Goal: Information Seeking & Learning: Learn about a topic

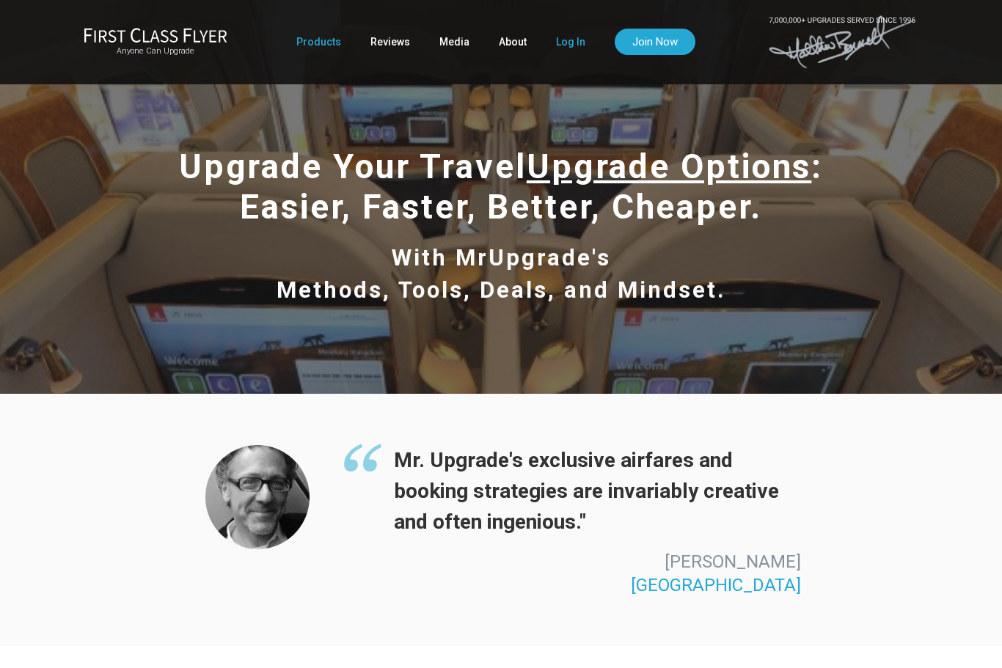
click at [561, 40] on link "Log In" at bounding box center [570, 42] width 29 height 26
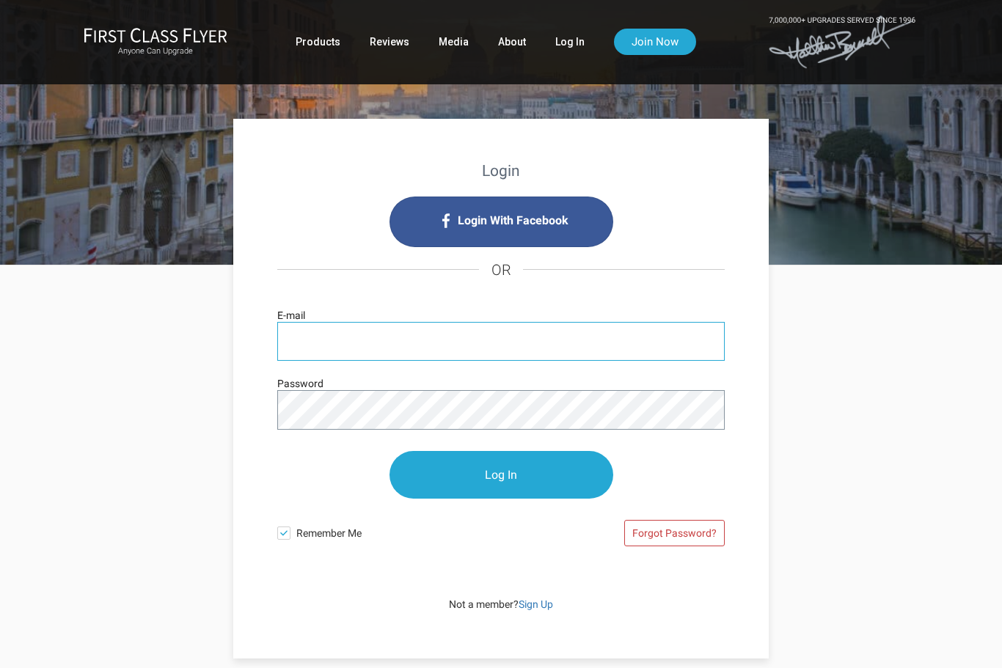
type input "sekundiak@msn.com"
click at [501, 475] on input "Log In" at bounding box center [501, 475] width 224 height 48
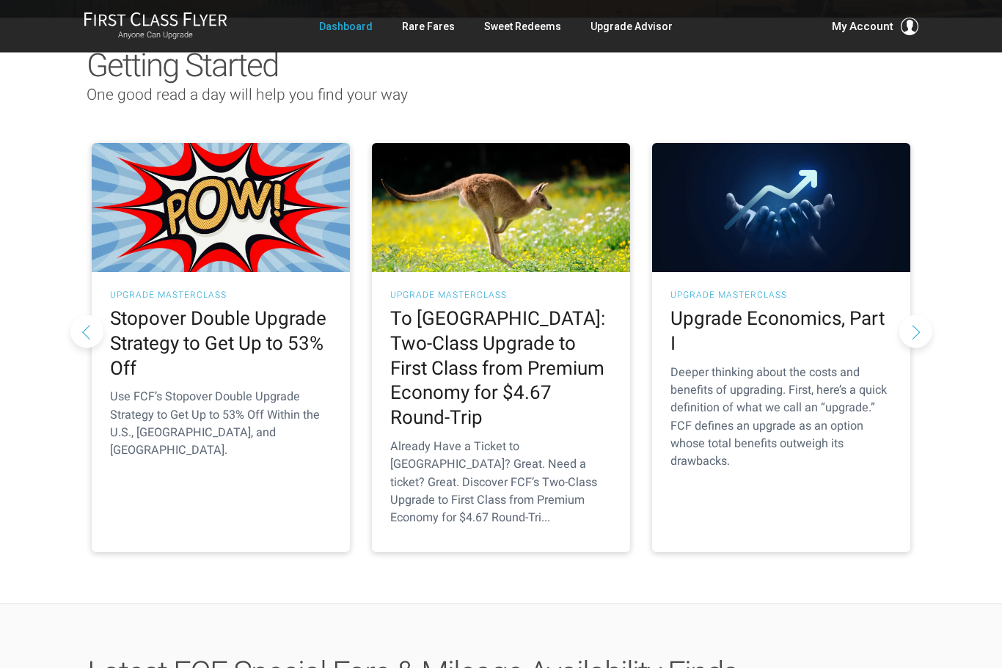
scroll to position [141, 0]
click at [536, 370] on h2 "To Australia: Two-Class Upgrade to First Class from Premium Economy for $4.67 R…" at bounding box center [500, 369] width 221 height 124
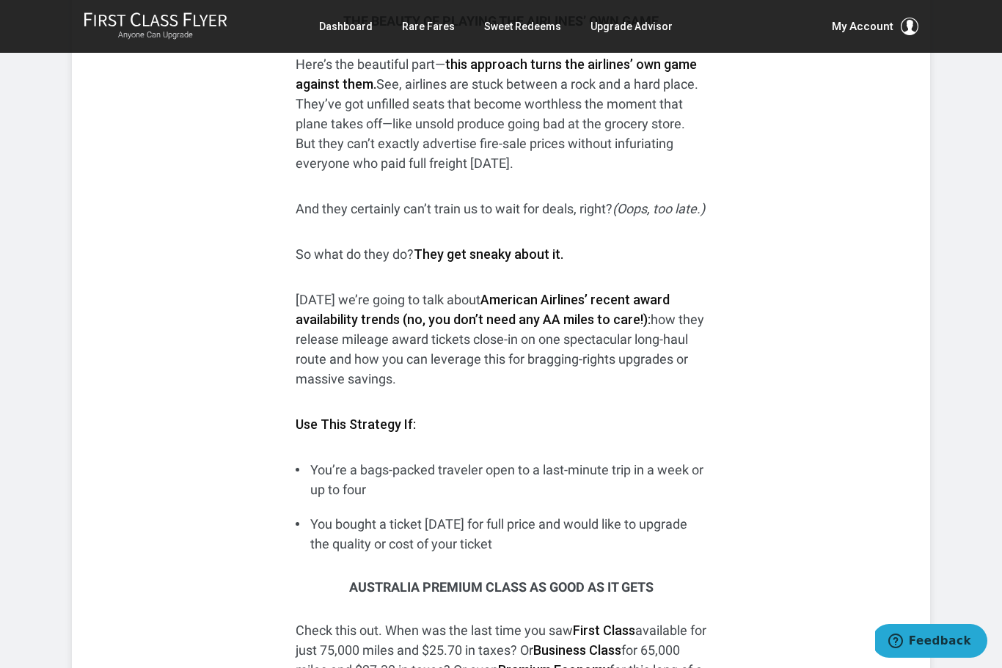
scroll to position [1107, 0]
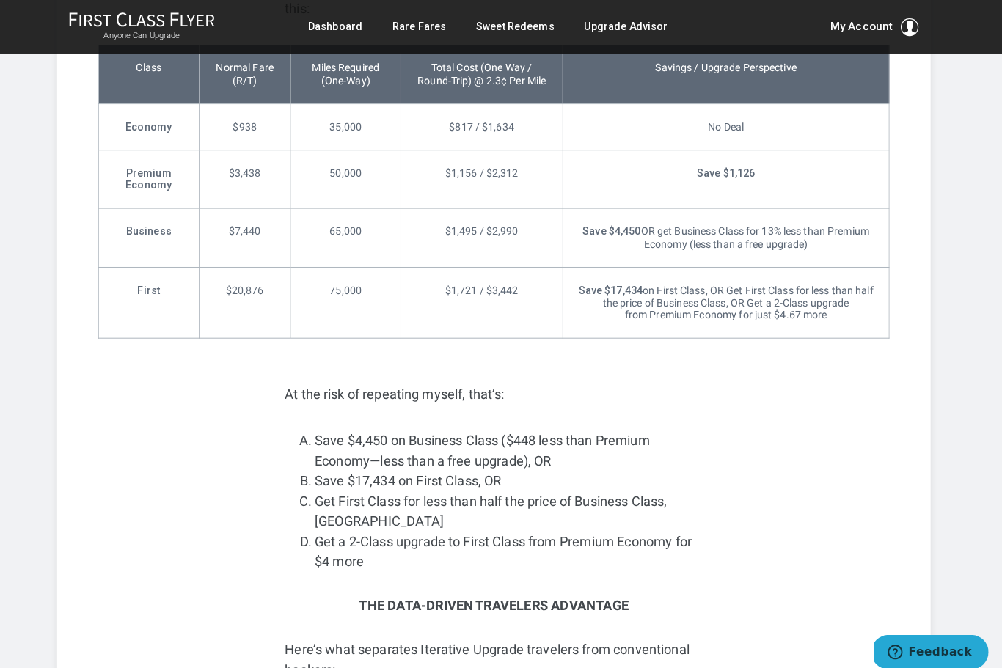
scroll to position [2448, 0]
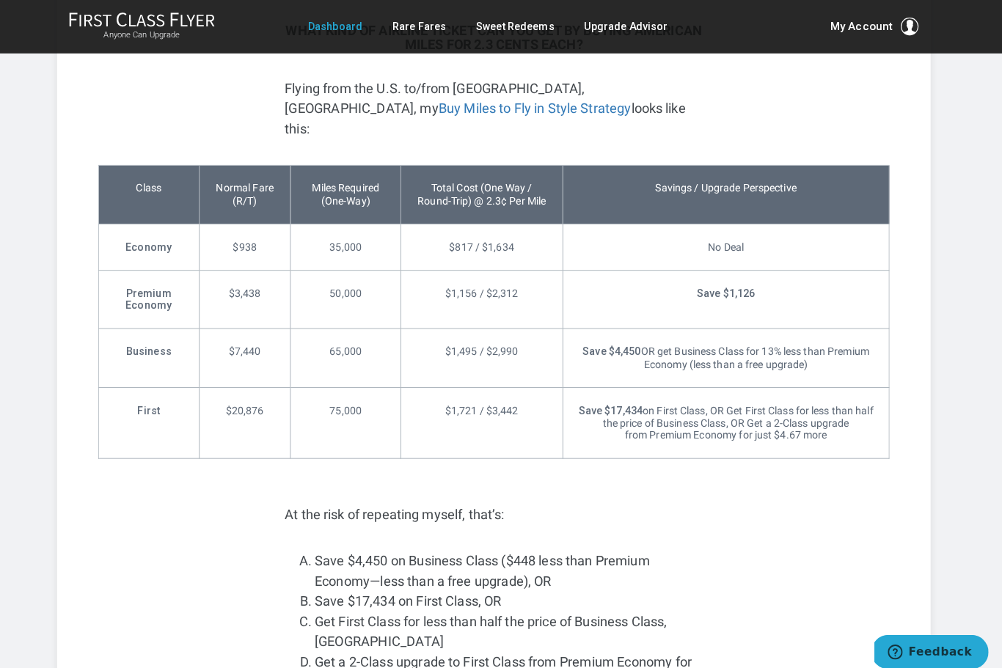
click at [342, 27] on link "Dashboard" at bounding box center [346, 26] width 54 height 26
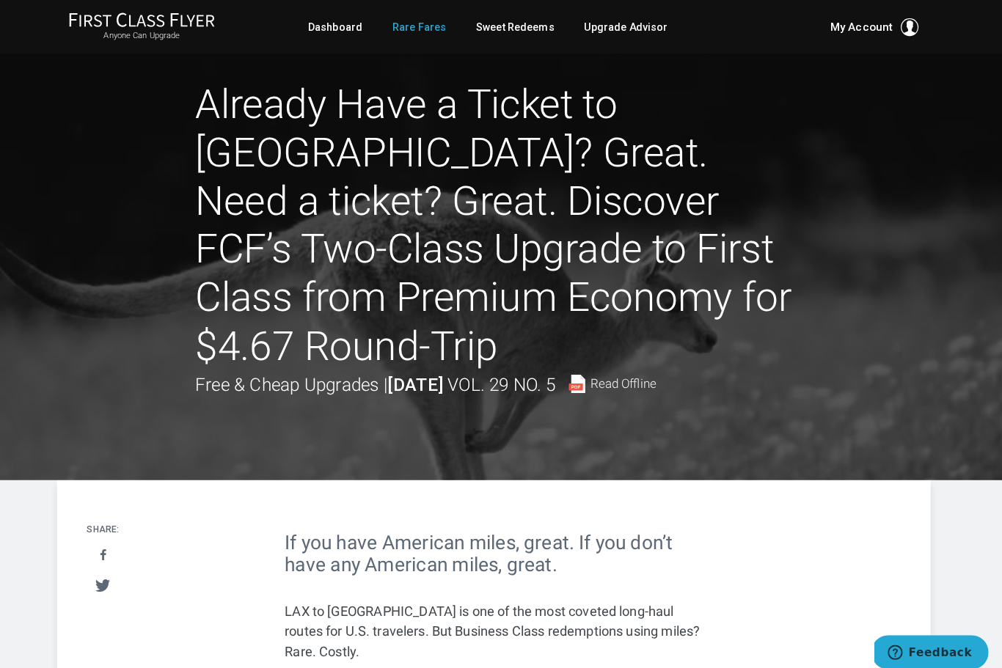
click at [411, 24] on link "Rare Fares" at bounding box center [428, 26] width 53 height 26
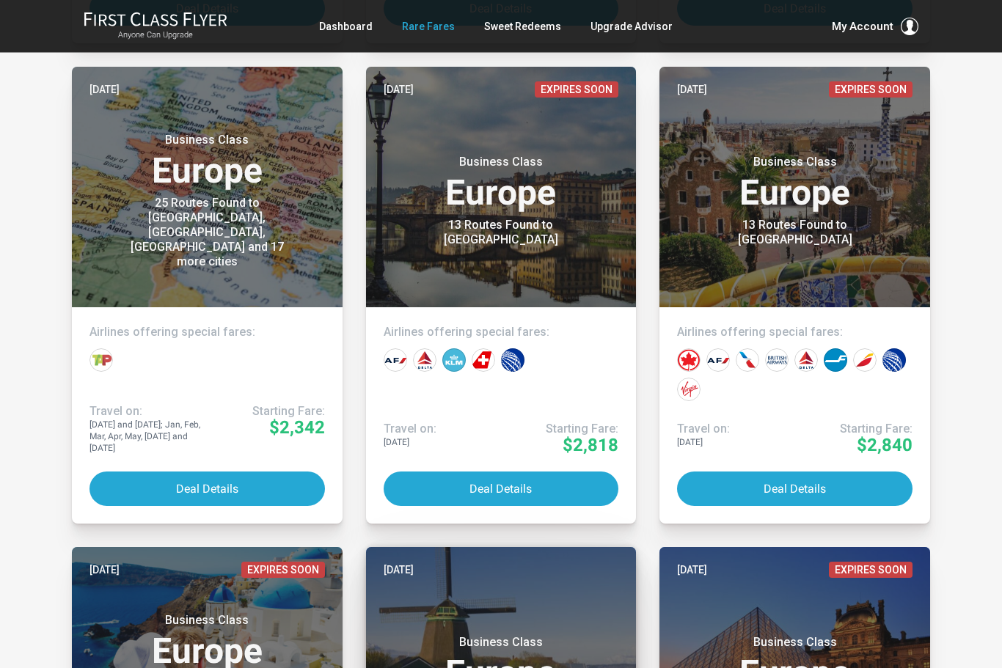
scroll to position [4528, 0]
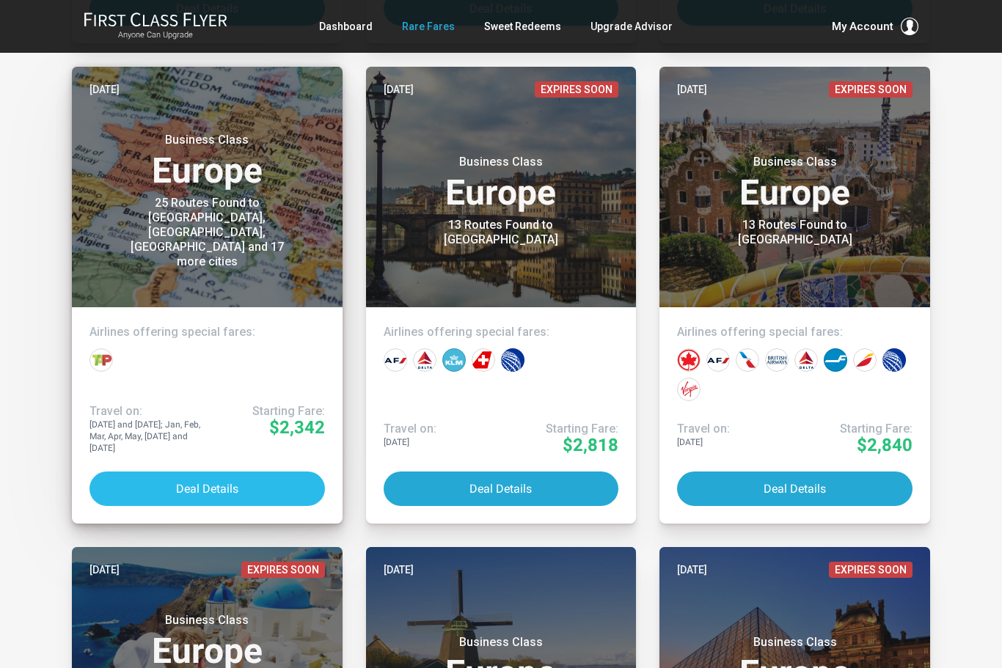
click at [214, 485] on button "Deal Details" at bounding box center [206, 489] width 235 height 34
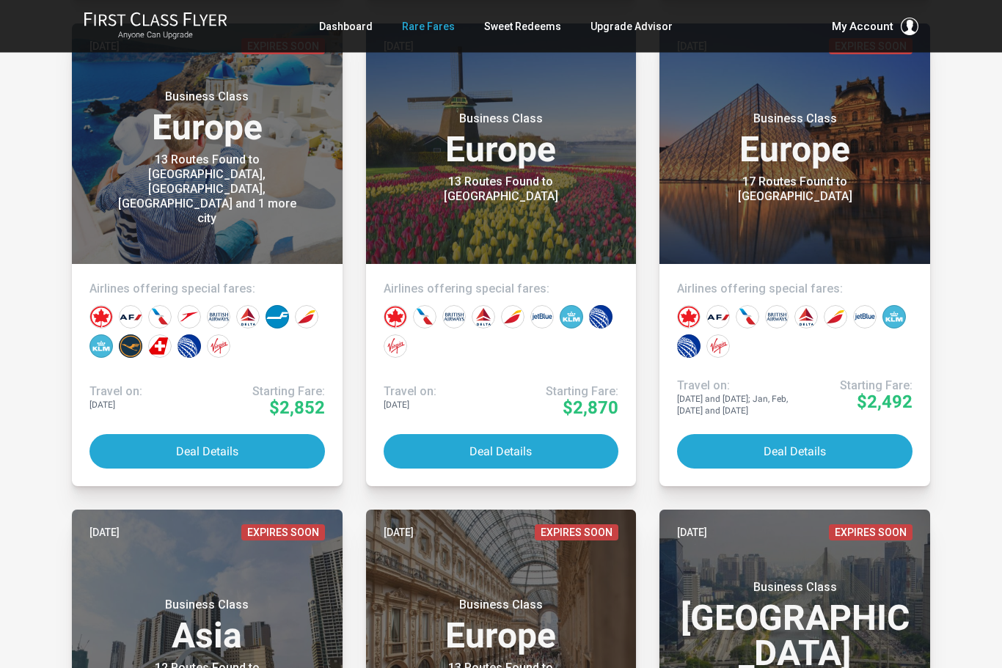
scroll to position [5051, 0]
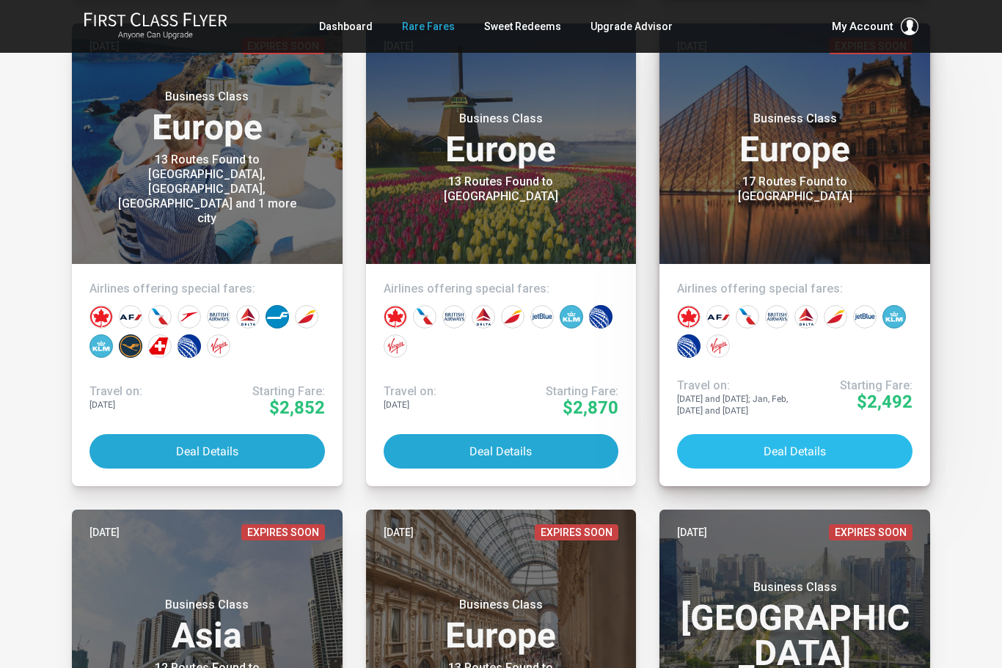
click at [779, 451] on button "Deal Details" at bounding box center [794, 451] width 235 height 34
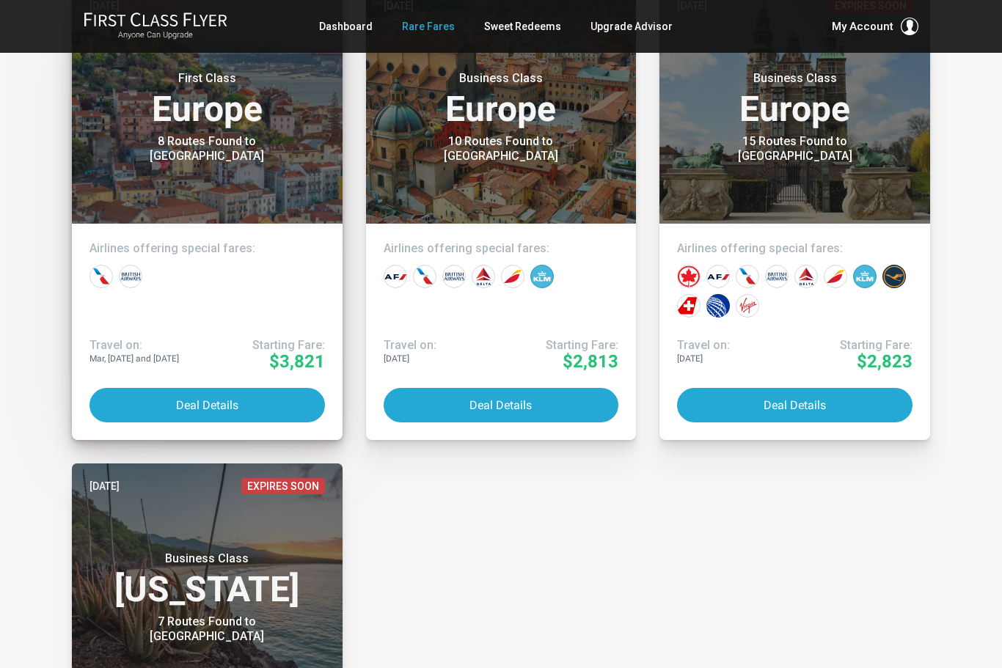
scroll to position [7475, 0]
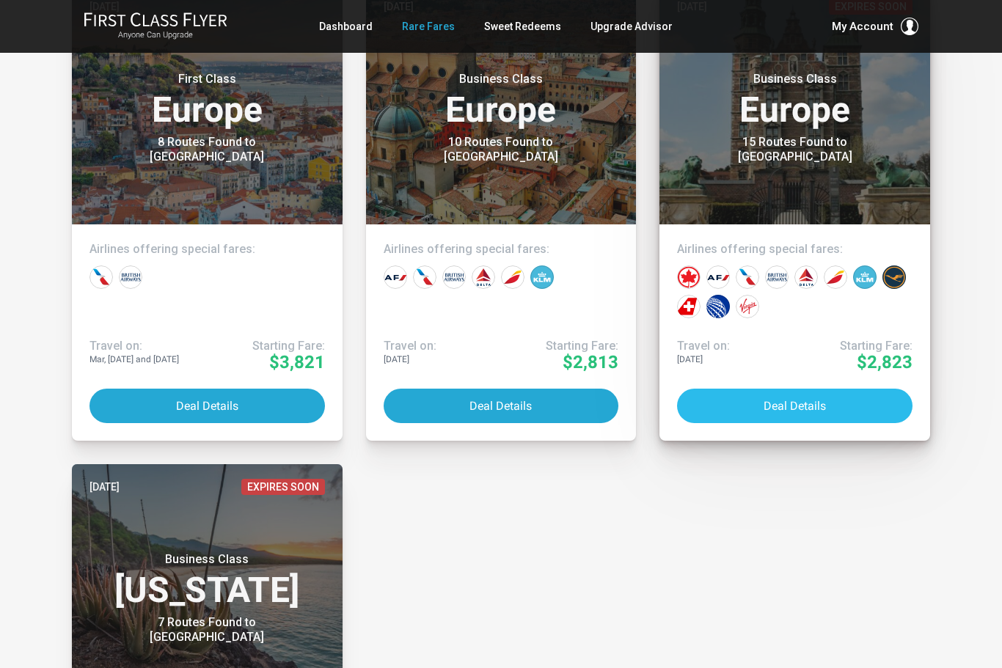
click at [802, 414] on button "Deal Details" at bounding box center [794, 406] width 235 height 34
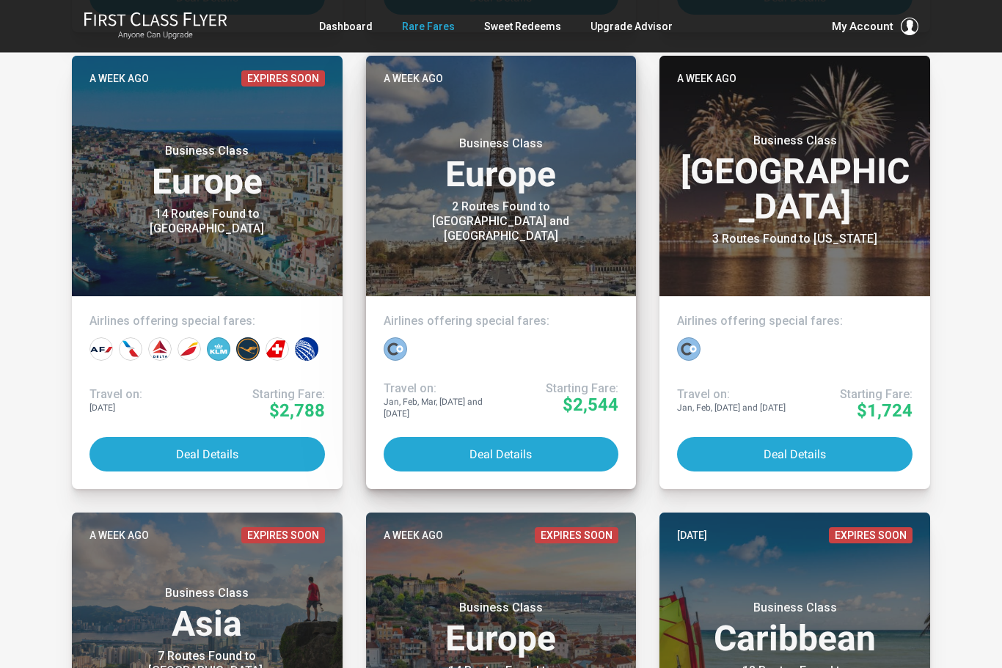
scroll to position [1264, 0]
click at [461, 452] on button "Deal Details" at bounding box center [501, 454] width 235 height 34
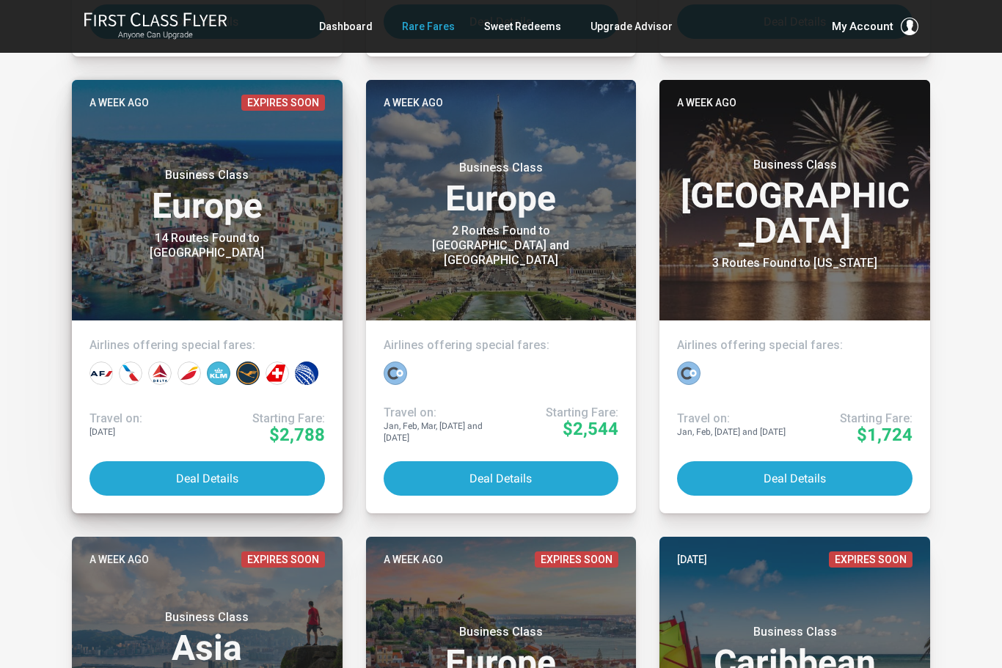
scroll to position [1239, 0]
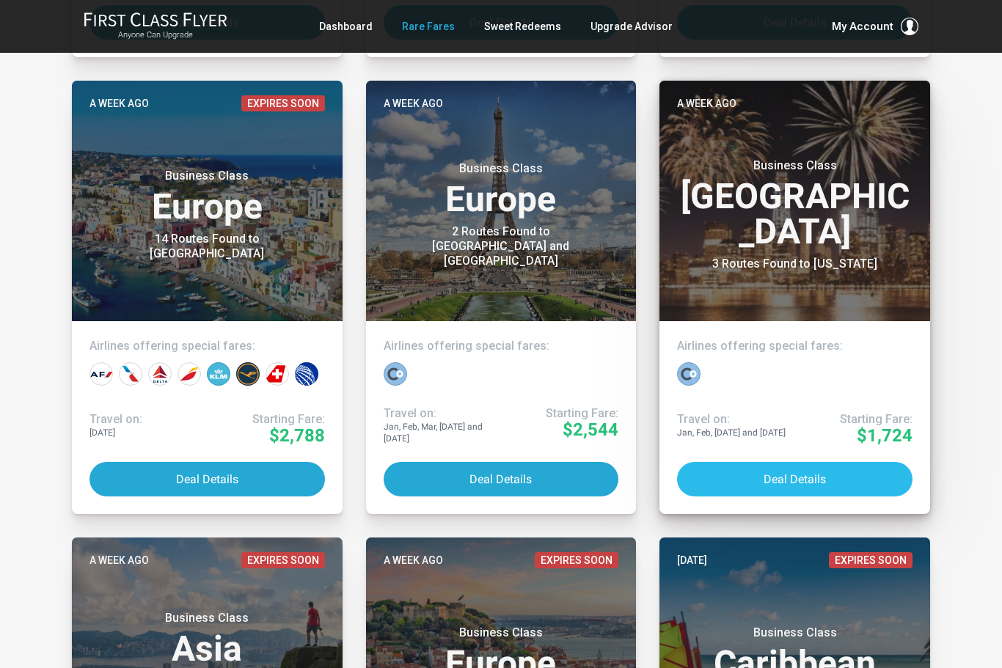
click at [791, 477] on button "Deal Details" at bounding box center [794, 479] width 235 height 34
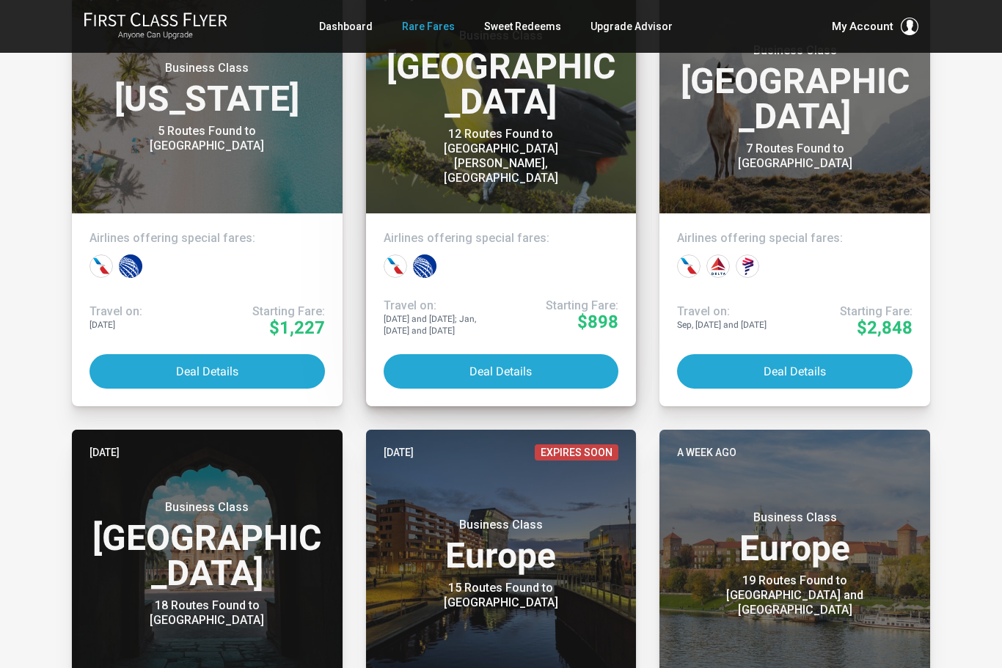
scroll to position [342, 0]
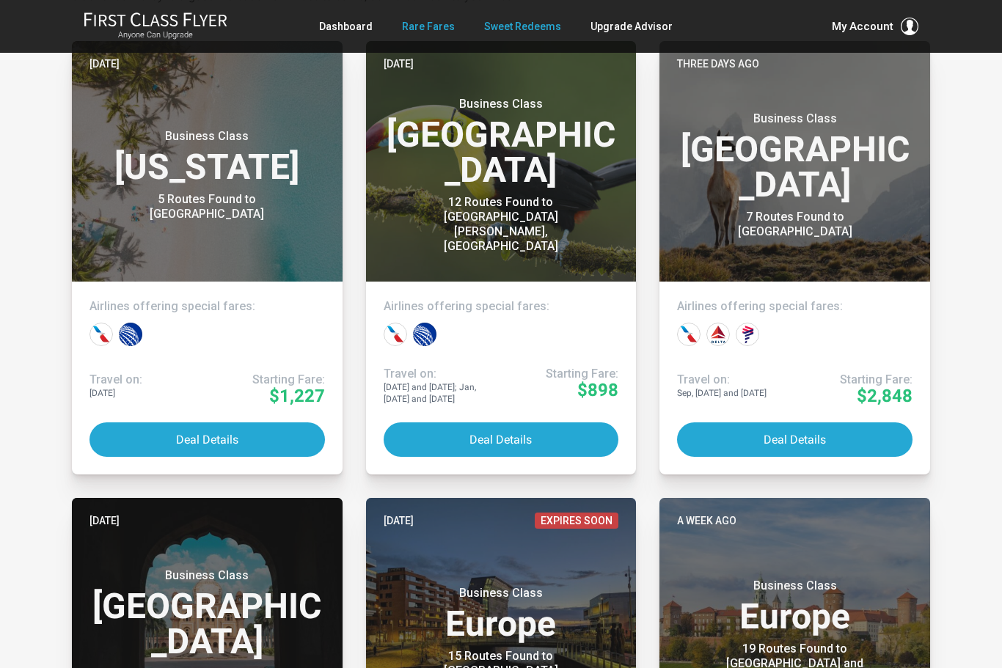
click at [522, 27] on link "Sweet Redeems" at bounding box center [522, 26] width 77 height 26
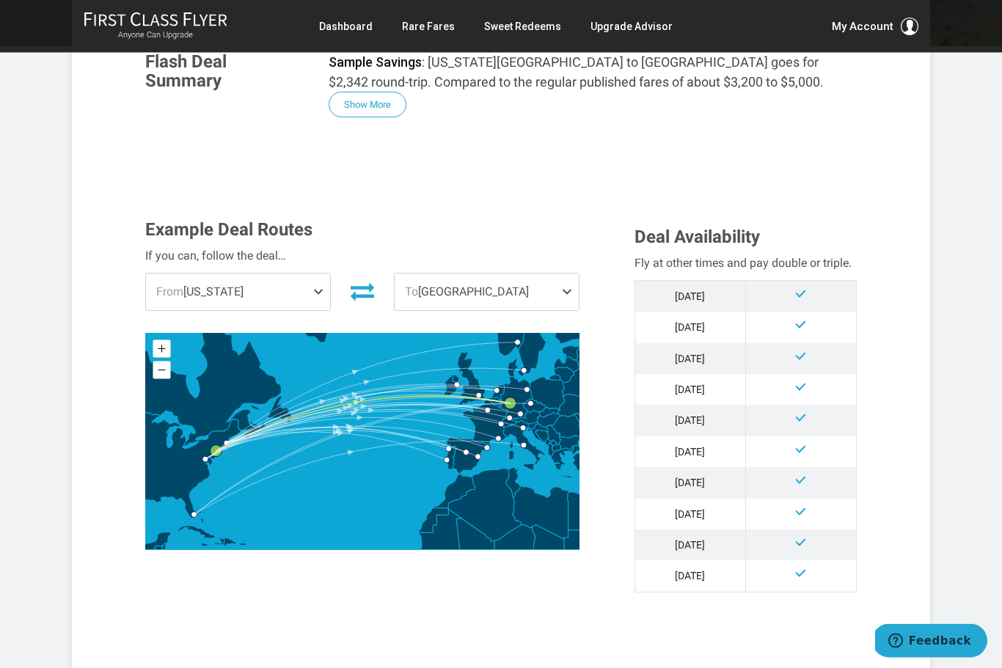
scroll to position [329, 0]
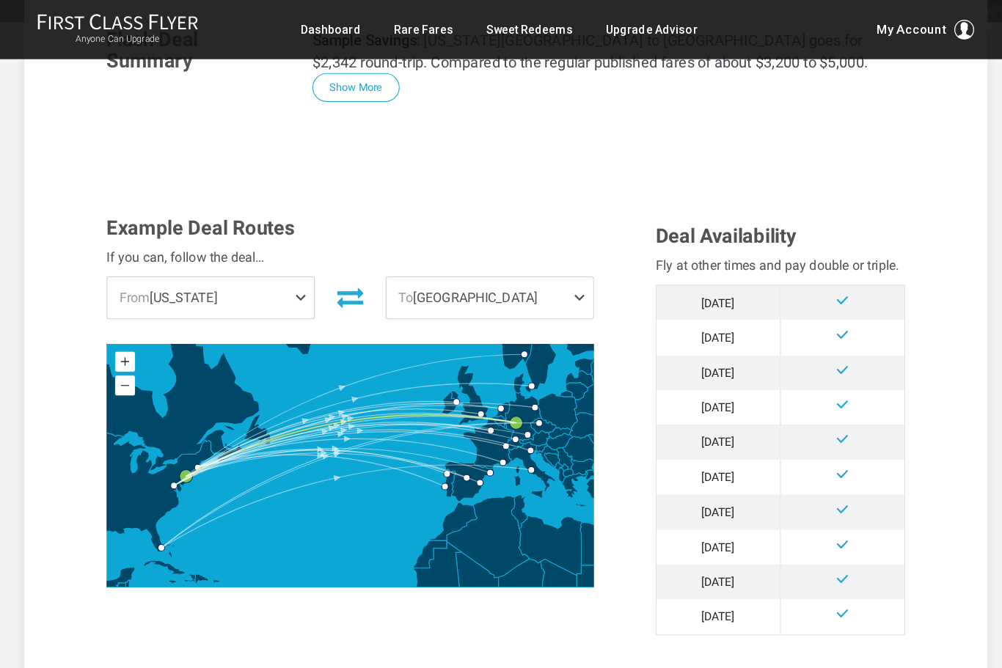
click at [254, 247] on span "From New York" at bounding box center [238, 265] width 184 height 37
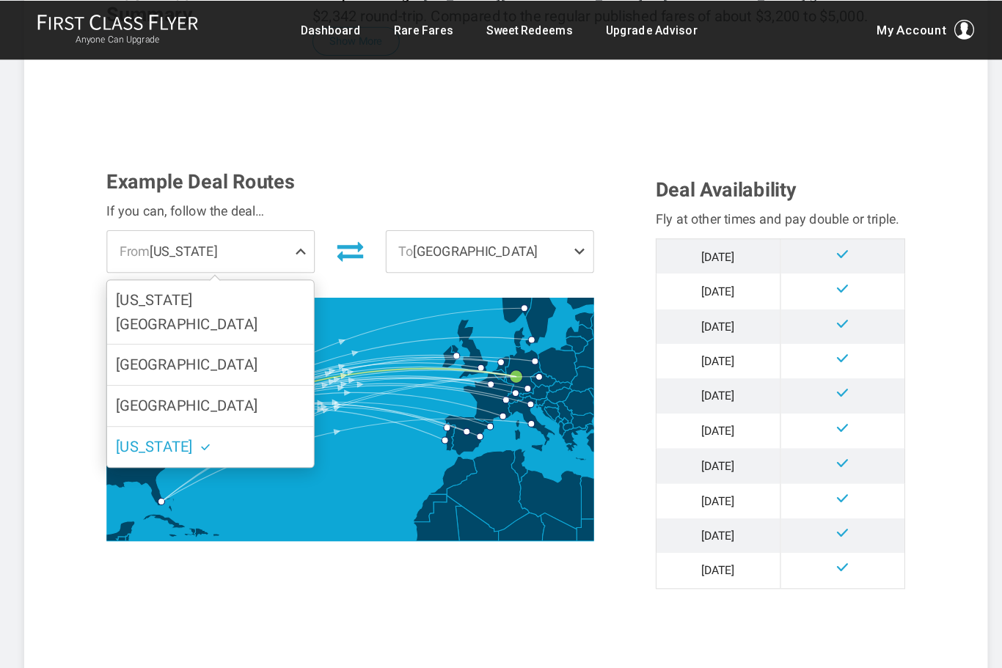
scroll to position [307, 0]
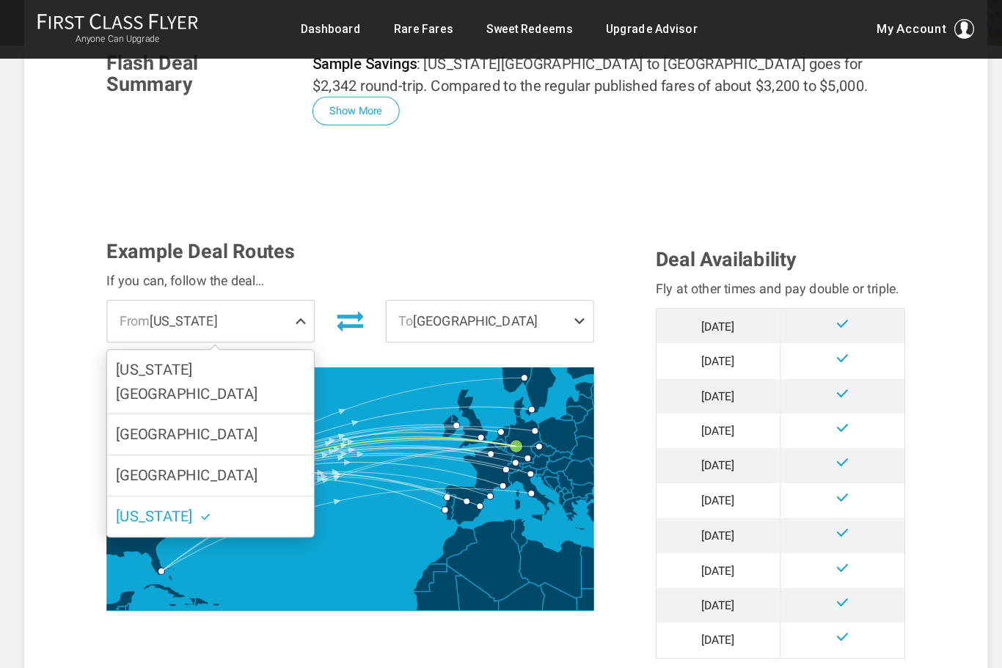
click at [227, 443] on label "New York" at bounding box center [238, 461] width 184 height 36
click at [0, 0] on input "New York" at bounding box center [0, 0] width 0 height 0
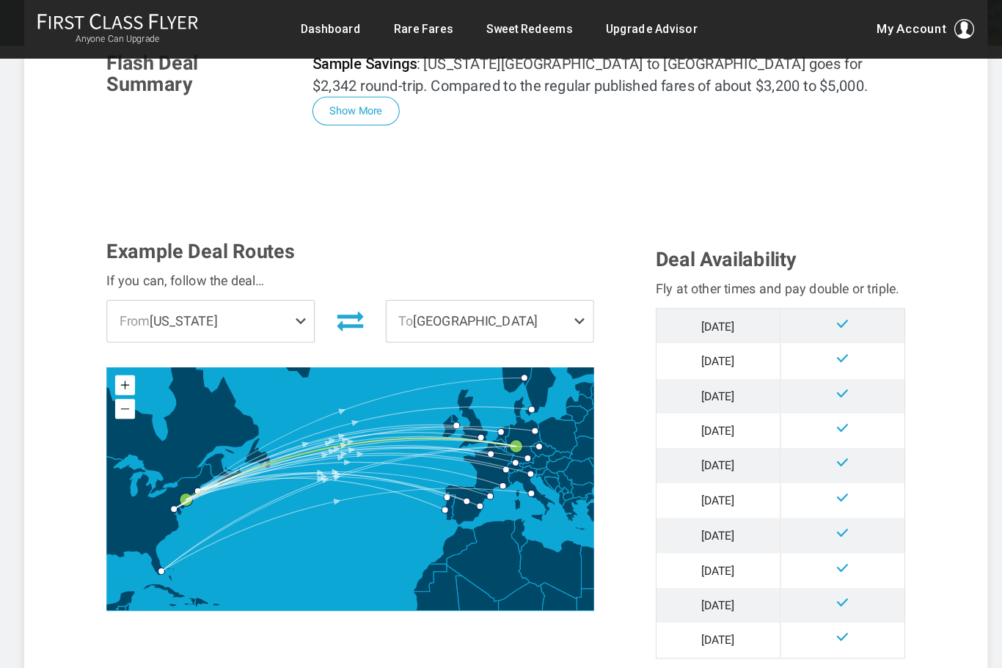
click at [312, 268] on span at bounding box center [321, 286] width 18 height 37
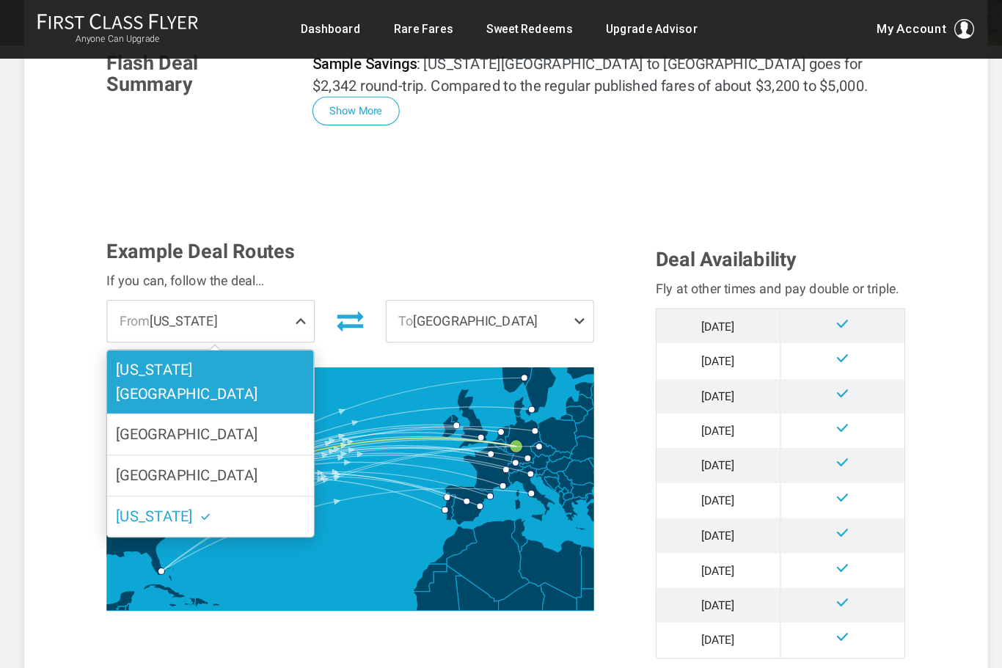
click at [232, 312] on label "[US_STATE][GEOGRAPHIC_DATA]" at bounding box center [238, 340] width 184 height 57
click at [0, 0] on input "[US_STATE][GEOGRAPHIC_DATA]" at bounding box center [0, 0] width 0 height 0
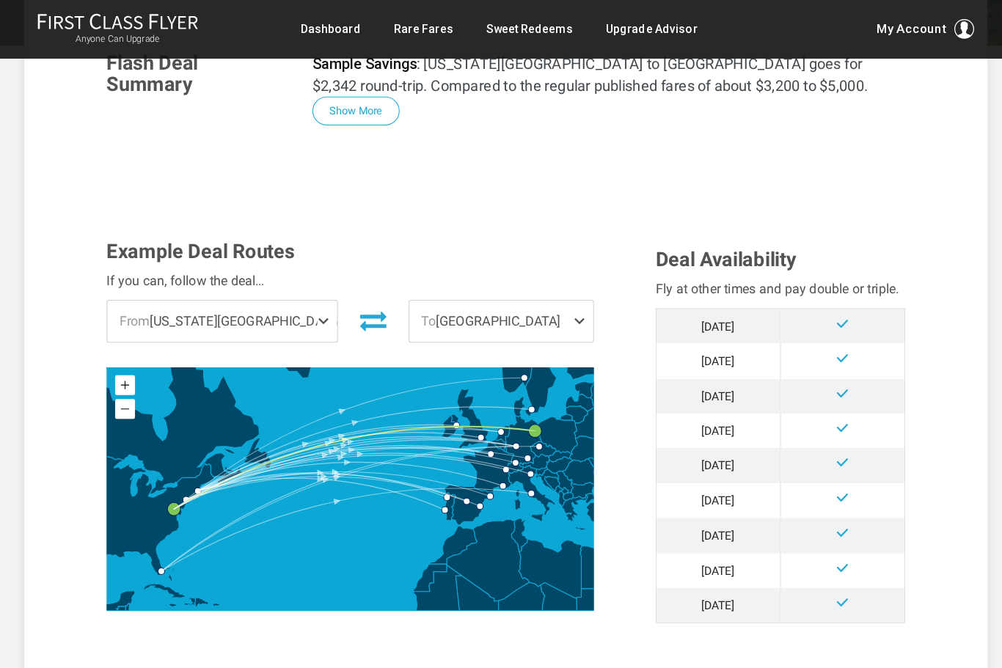
click at [420, 268] on span "To Berlin" at bounding box center [497, 286] width 164 height 37
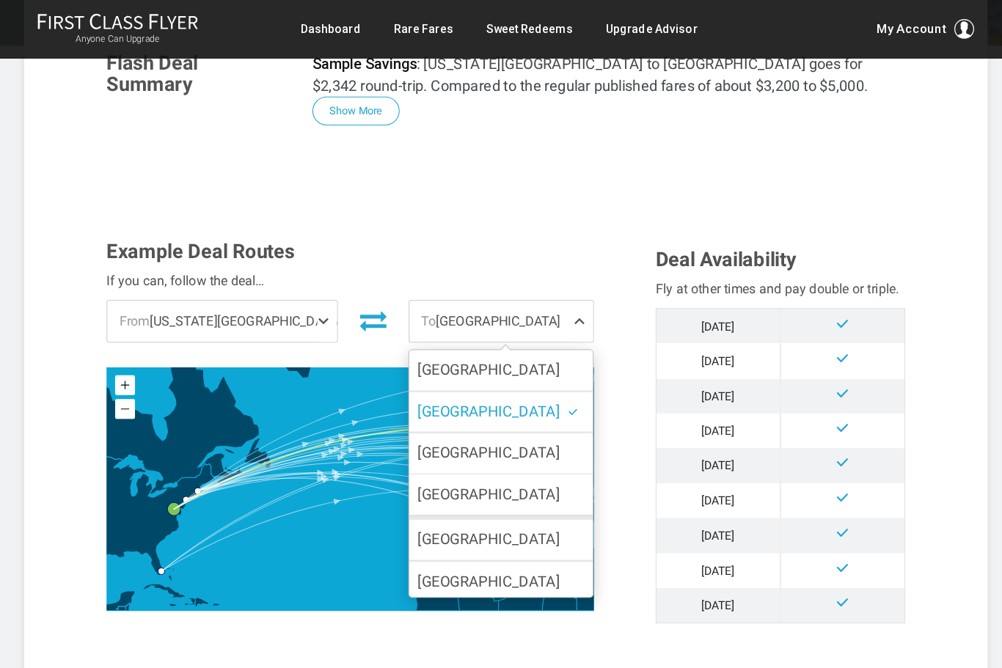
scroll to position [0, 0]
click at [333, 268] on span at bounding box center [342, 286] width 18 height 37
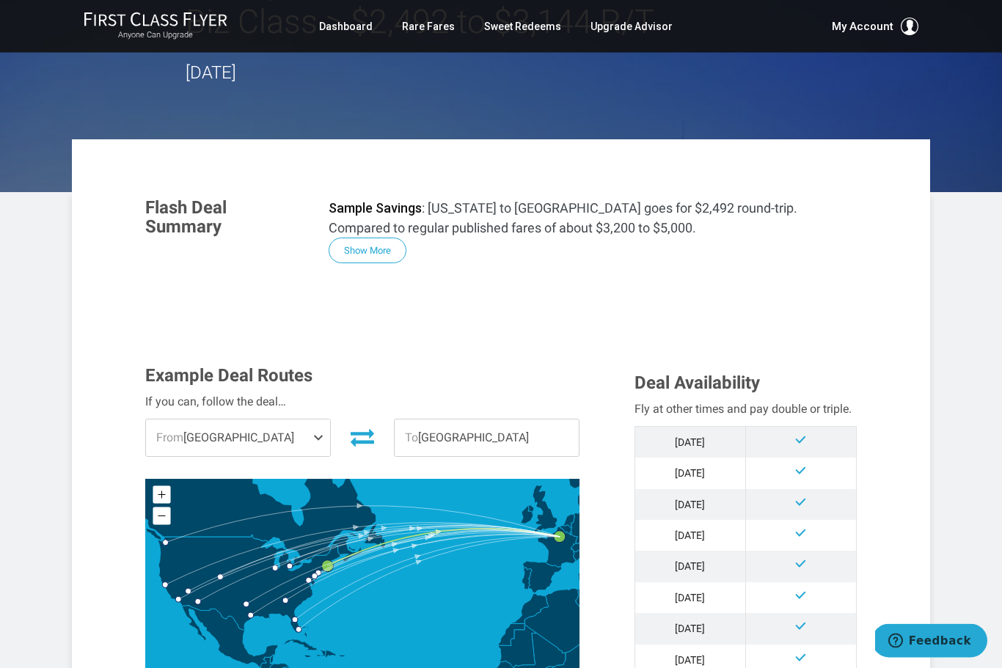
scroll to position [117, 0]
click at [316, 440] on span at bounding box center [321, 437] width 18 height 37
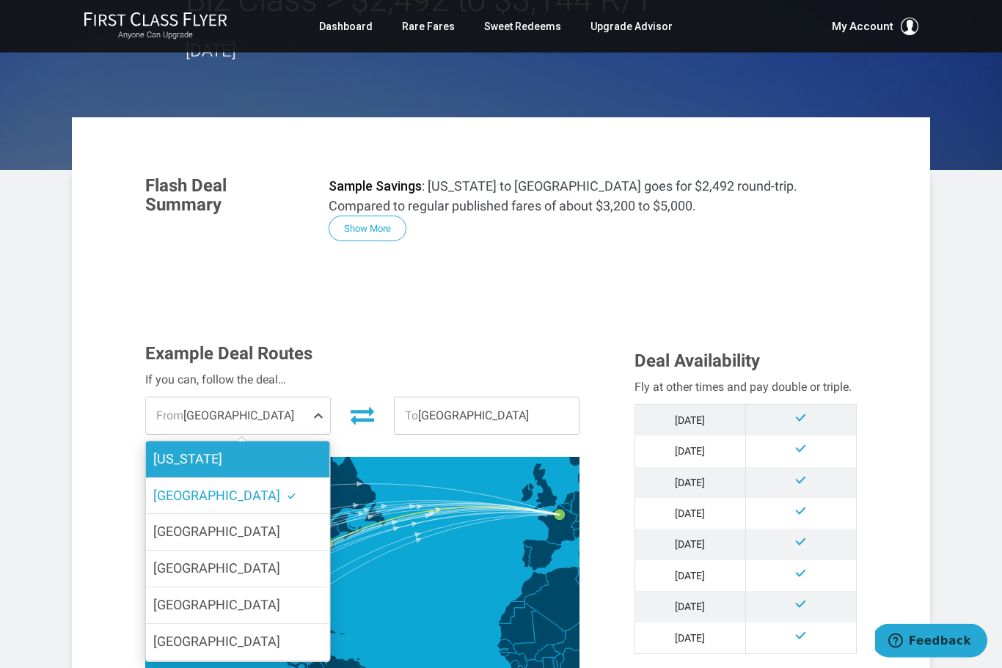
scroll to position [143, 0]
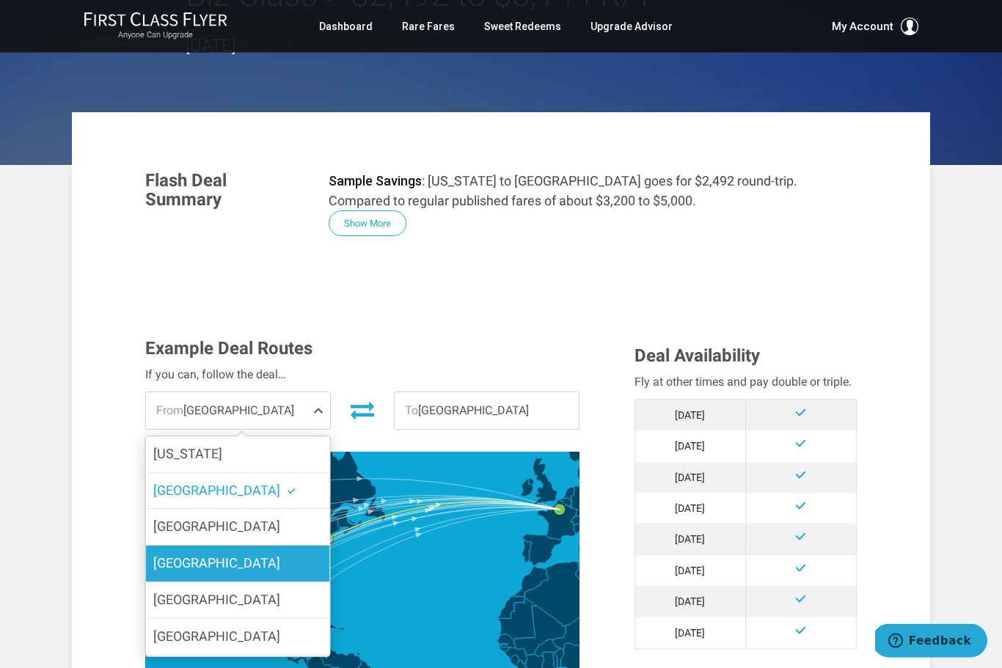
click at [286, 565] on label "[GEOGRAPHIC_DATA]" at bounding box center [238, 564] width 184 height 36
click at [0, 0] on input "[GEOGRAPHIC_DATA]" at bounding box center [0, 0] width 0 height 0
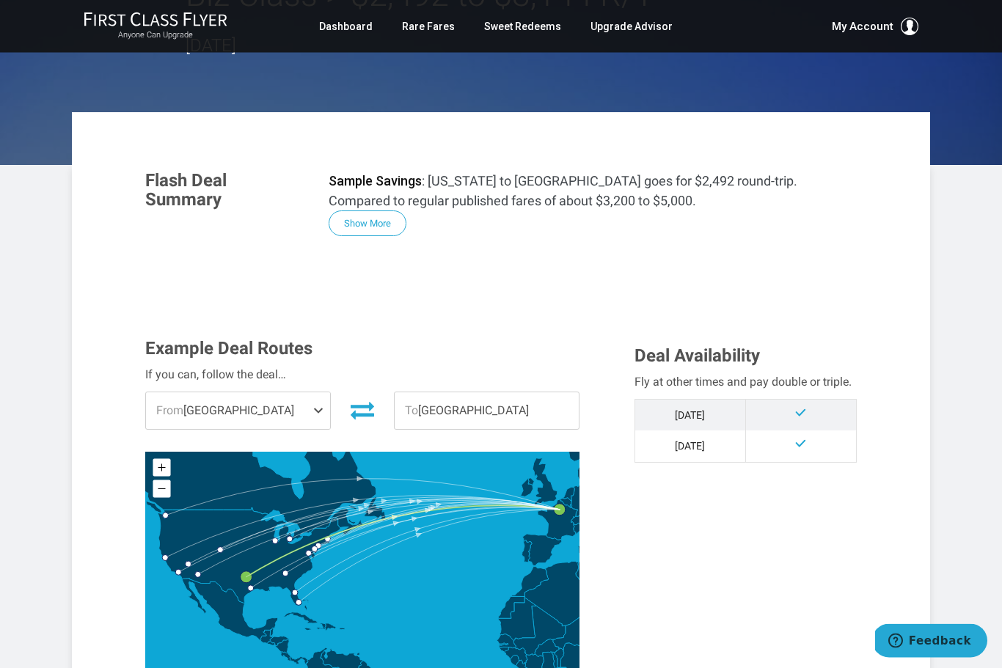
scroll to position [144, 0]
click at [472, 414] on span "To [GEOGRAPHIC_DATA]" at bounding box center [487, 410] width 184 height 37
click at [318, 411] on span at bounding box center [321, 410] width 18 height 37
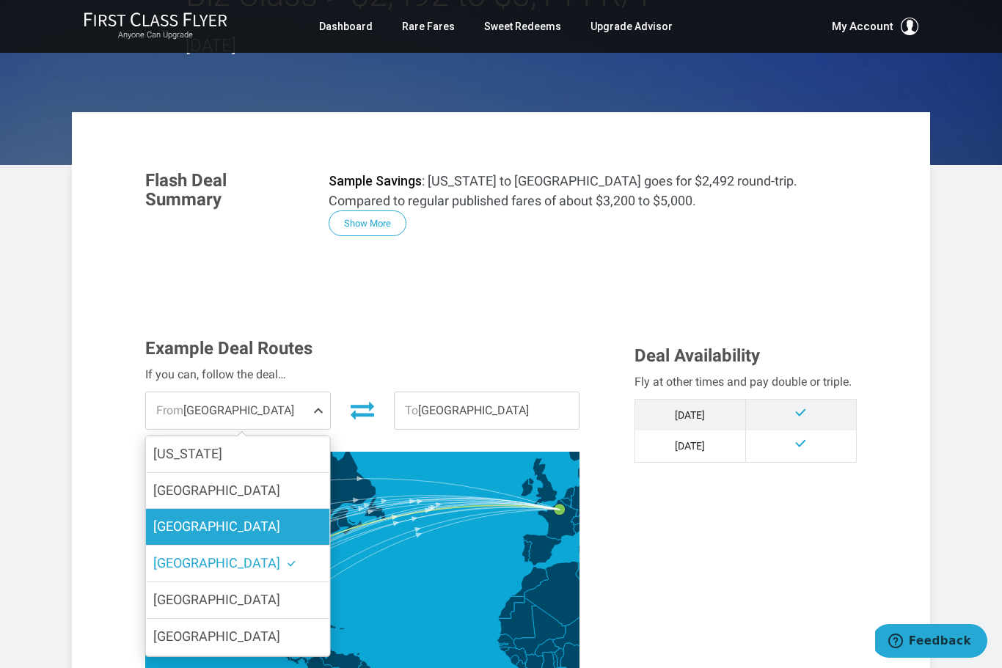
click at [255, 533] on label "Chicago" at bounding box center [238, 527] width 184 height 36
click at [0, 0] on input "Chicago" at bounding box center [0, 0] width 0 height 0
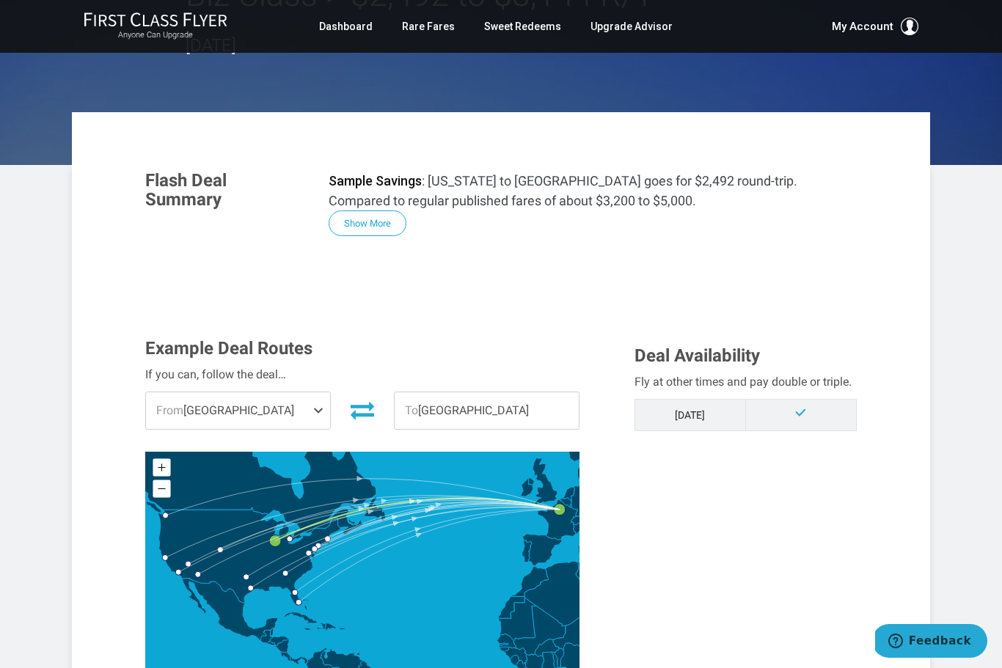
click at [320, 411] on span at bounding box center [321, 410] width 18 height 37
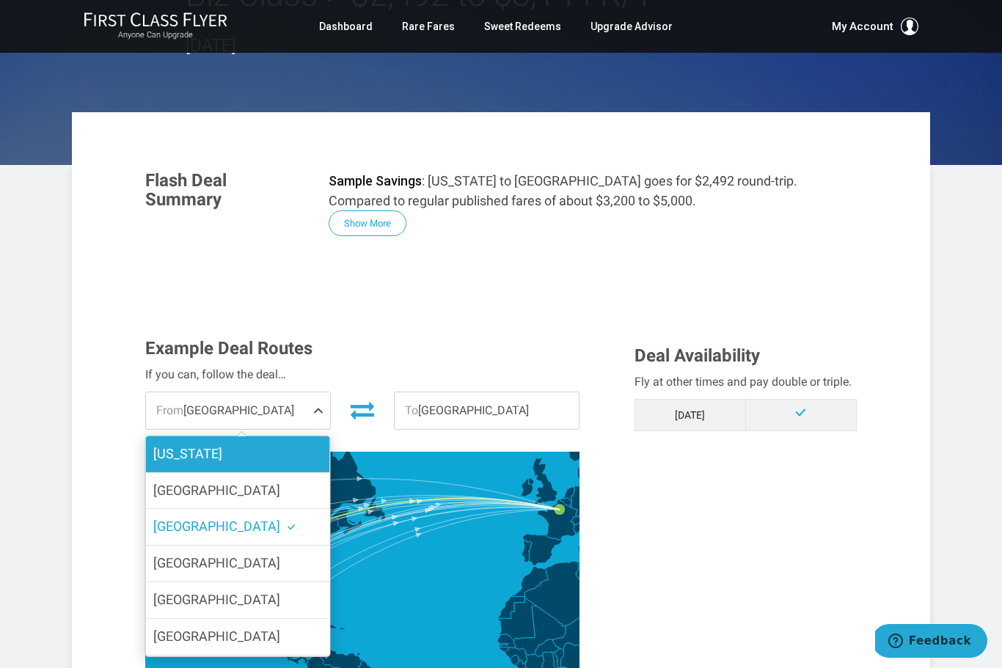
click at [261, 458] on label "[US_STATE]" at bounding box center [238, 454] width 184 height 36
click at [0, 0] on input "[US_STATE]" at bounding box center [0, 0] width 0 height 0
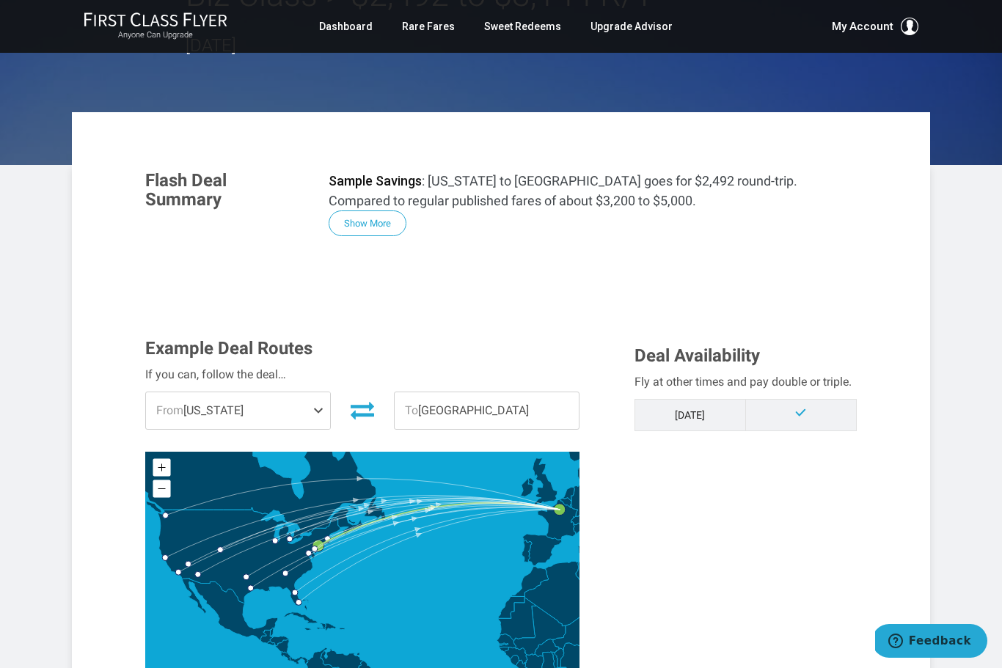
click at [297, 412] on span "From New York" at bounding box center [238, 410] width 184 height 37
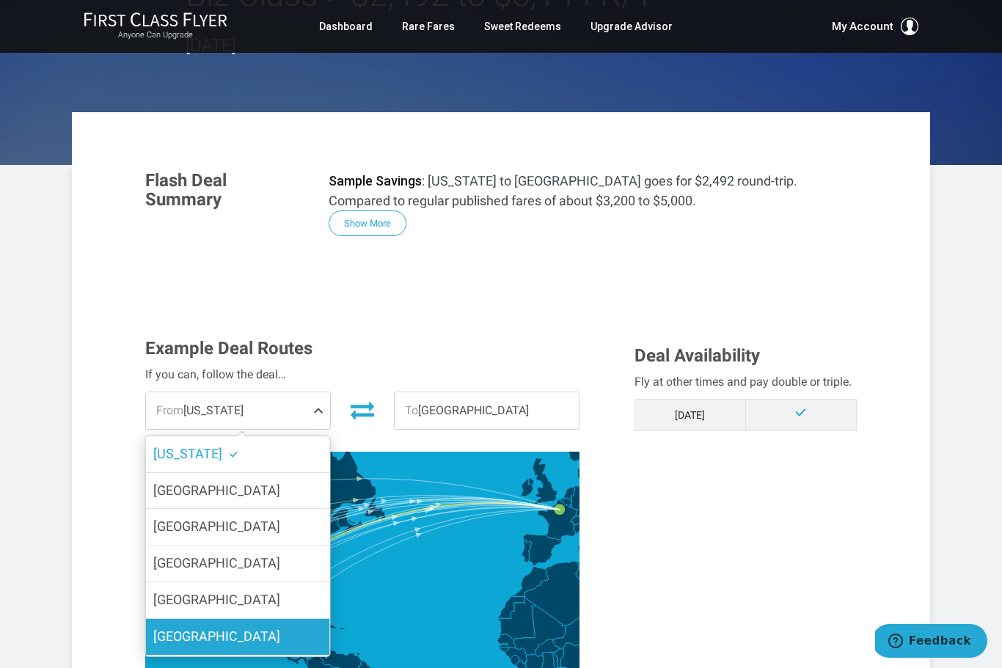
click at [252, 634] on label "Las Vegas" at bounding box center [238, 637] width 184 height 36
click at [0, 0] on input "Las Vegas" at bounding box center [0, 0] width 0 height 0
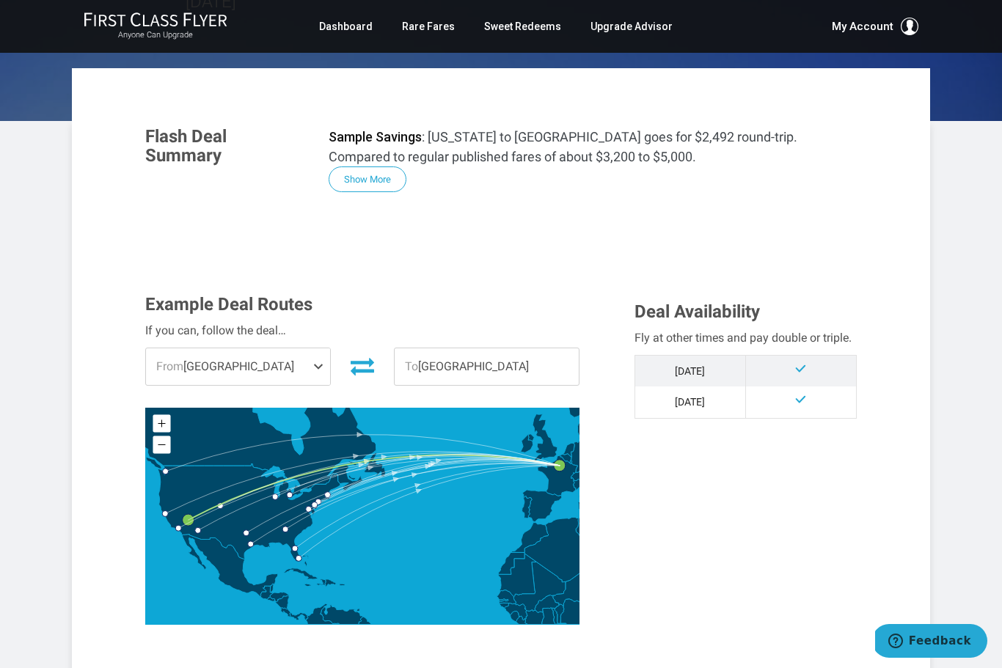
scroll to position [192, 0]
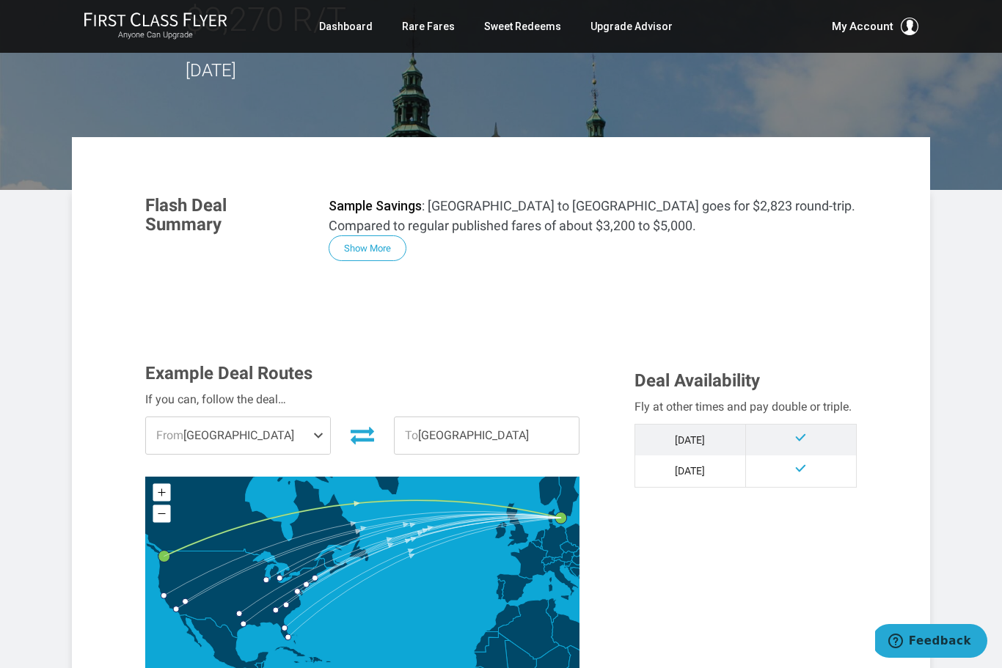
scroll to position [166, 0]
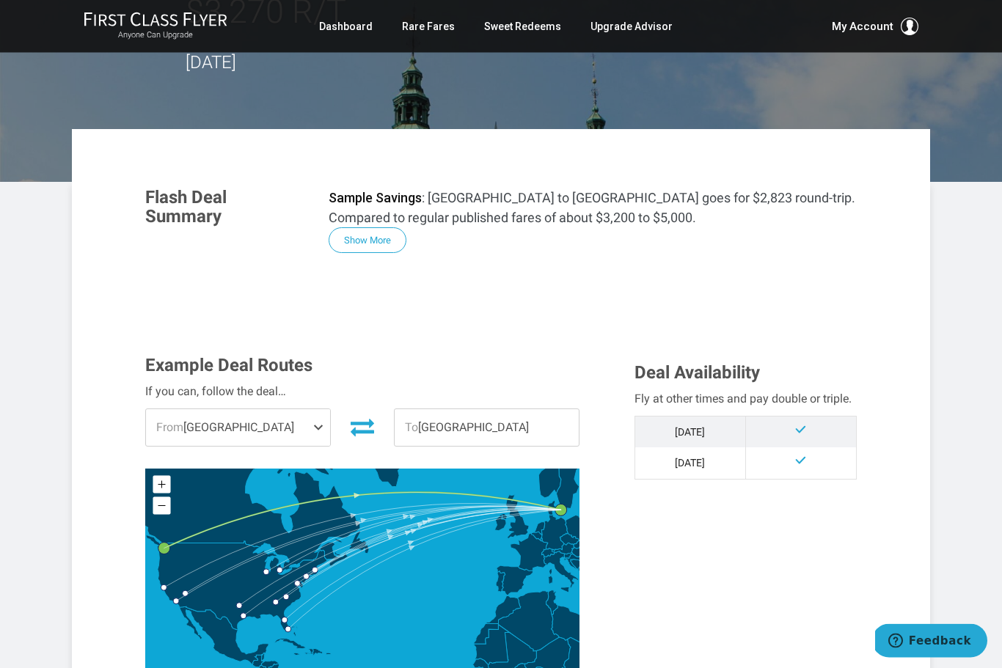
click at [321, 410] on span at bounding box center [321, 428] width 18 height 37
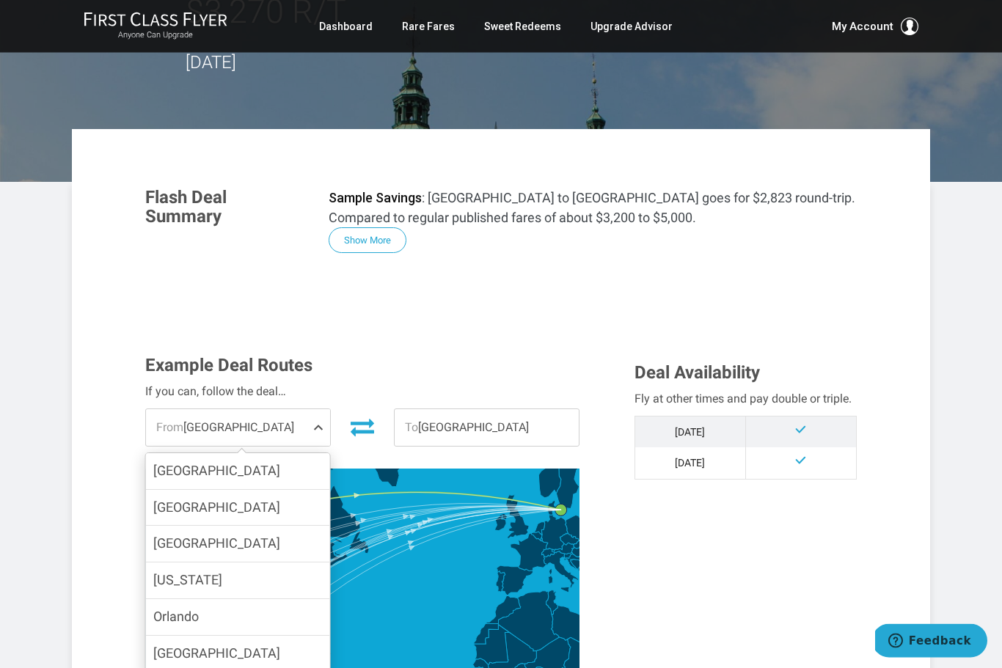
scroll to position [166, 0]
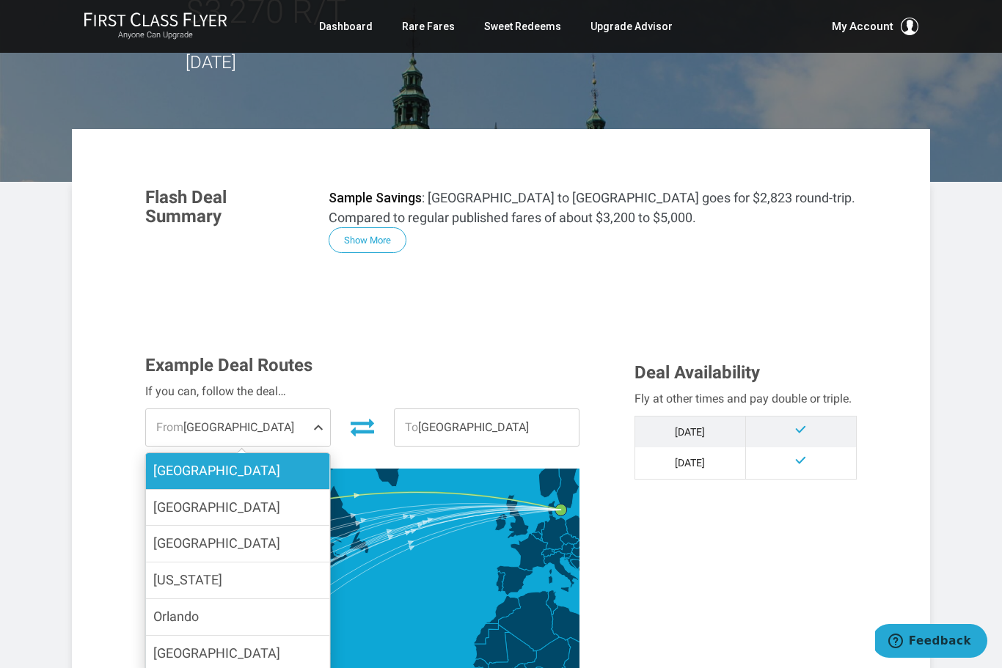
click at [256, 453] on label "Miami" at bounding box center [238, 471] width 184 height 36
click at [0, 0] on input "Miami" at bounding box center [0, 0] width 0 height 0
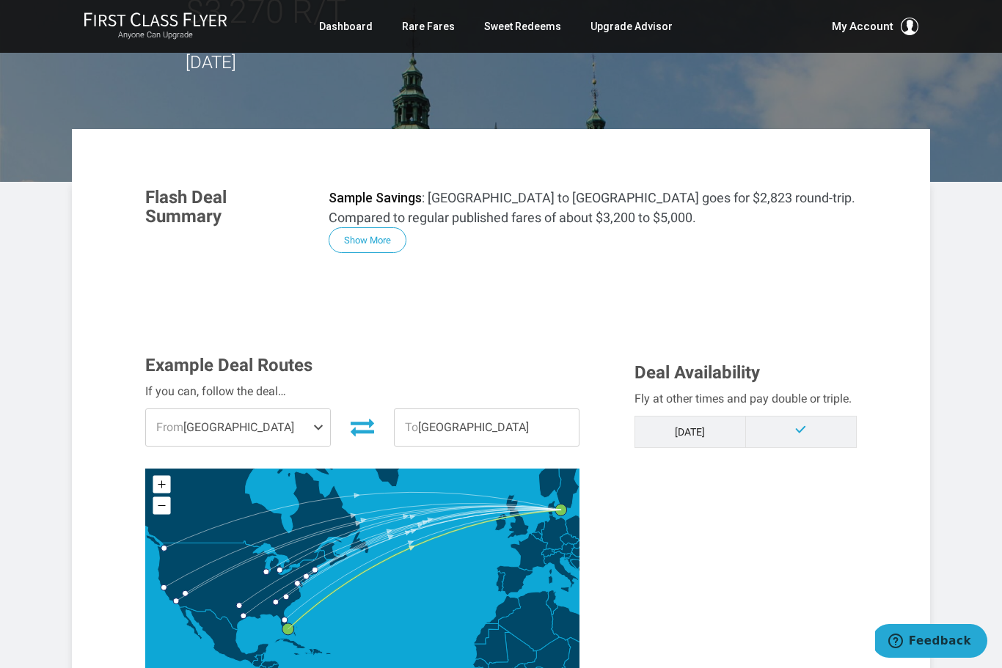
click at [326, 409] on span at bounding box center [321, 427] width 18 height 37
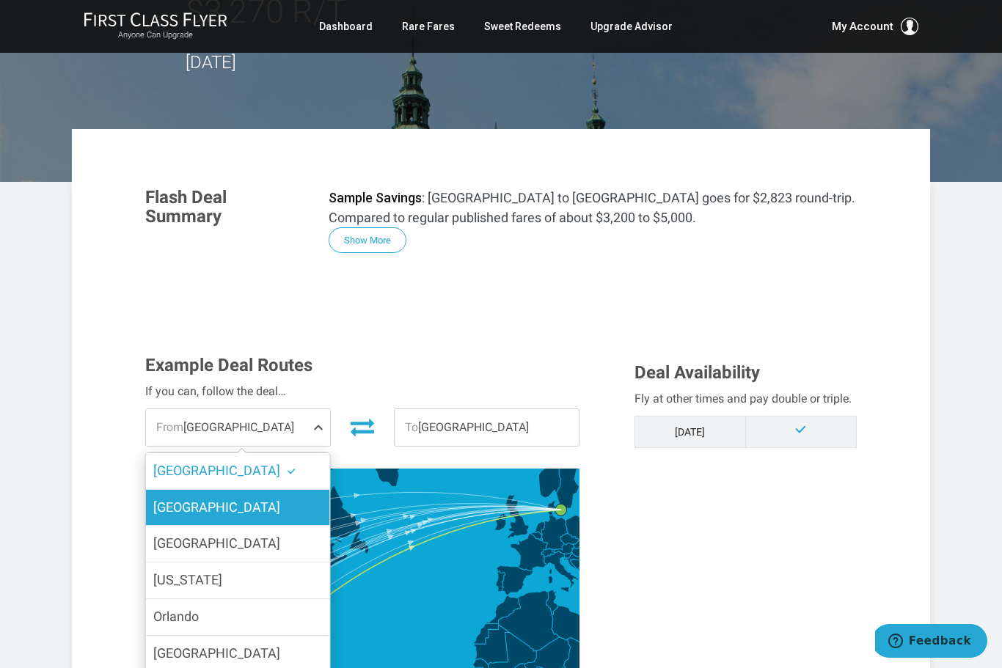
click at [271, 490] on label "Atlanta" at bounding box center [238, 508] width 184 height 36
click at [0, 0] on input "Atlanta" at bounding box center [0, 0] width 0 height 0
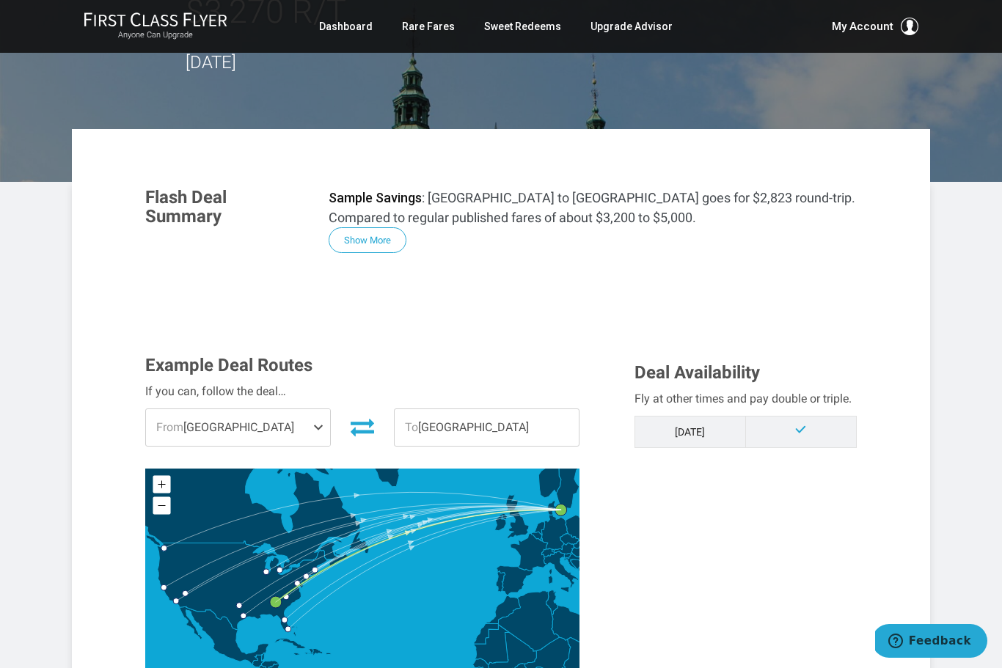
click at [425, 409] on span "To Copenhagen" at bounding box center [487, 427] width 184 height 37
click at [323, 409] on span at bounding box center [321, 427] width 18 height 37
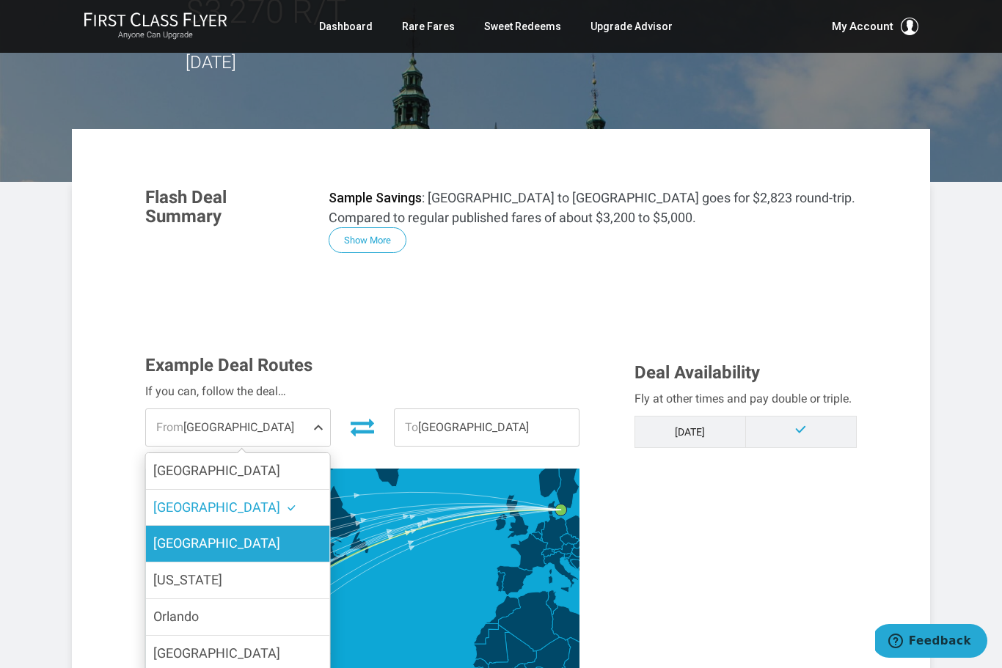
click at [274, 526] on label "Boston" at bounding box center [238, 544] width 184 height 36
click at [0, 0] on input "Boston" at bounding box center [0, 0] width 0 height 0
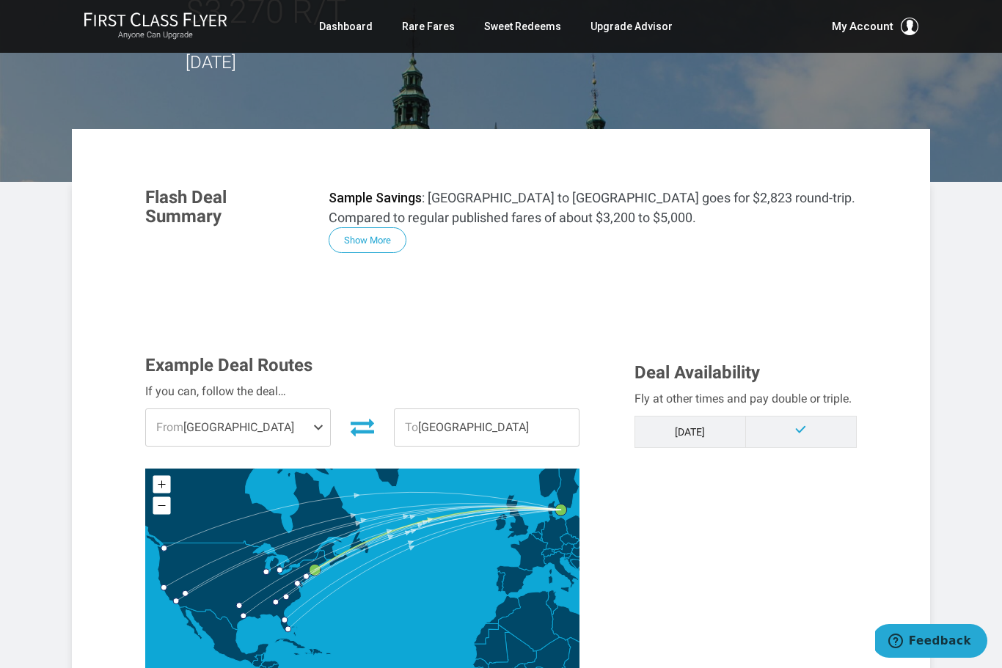
click at [318, 409] on span at bounding box center [321, 427] width 18 height 37
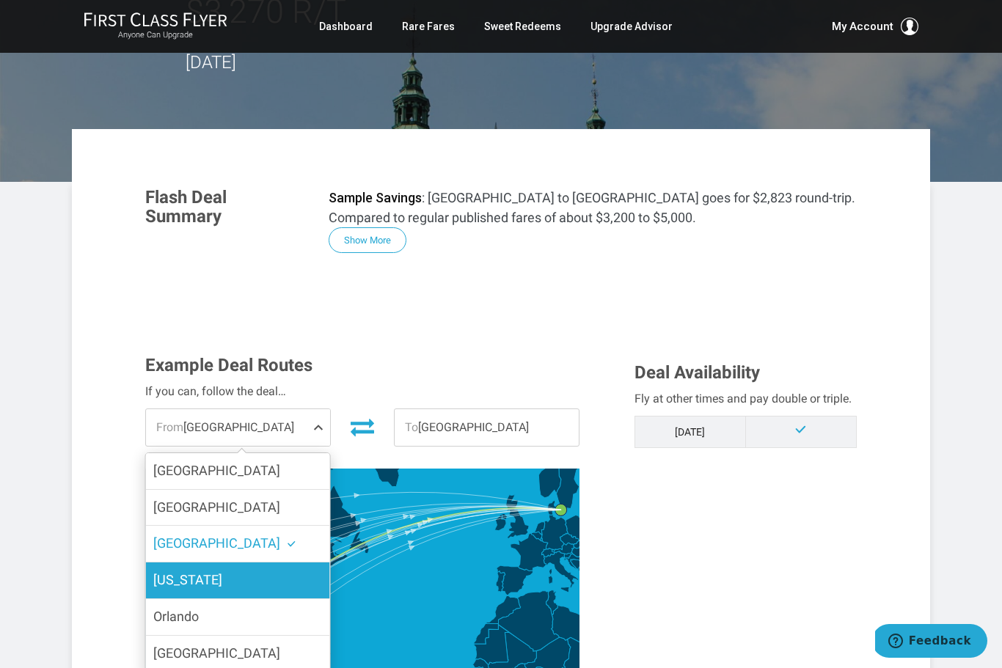
click at [290, 562] on label "New York" at bounding box center [238, 580] width 184 height 36
click at [0, 0] on input "New York" at bounding box center [0, 0] width 0 height 0
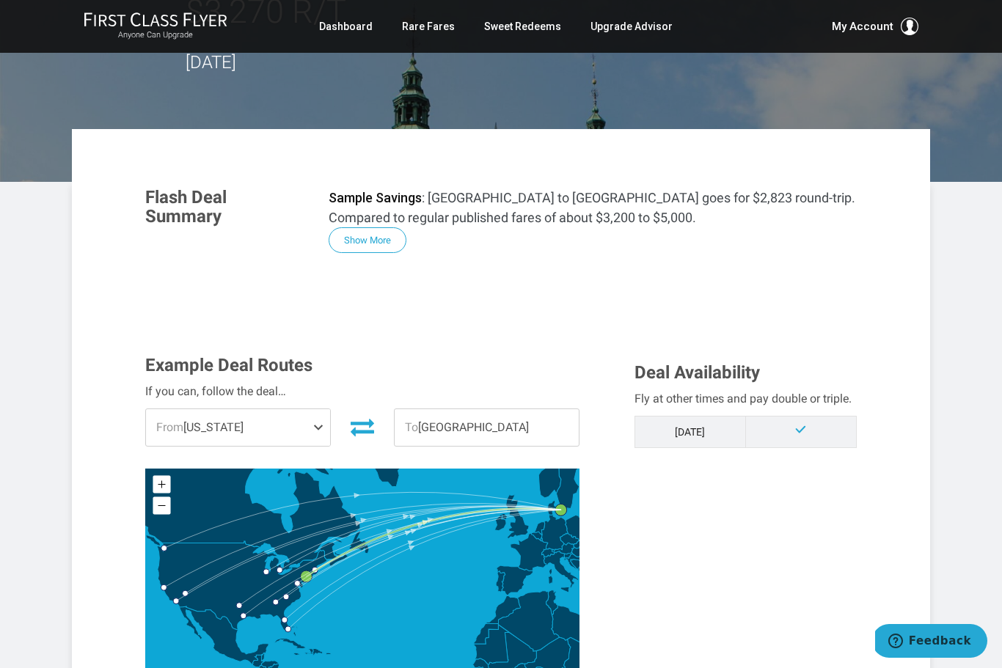
click at [321, 409] on span at bounding box center [321, 427] width 18 height 37
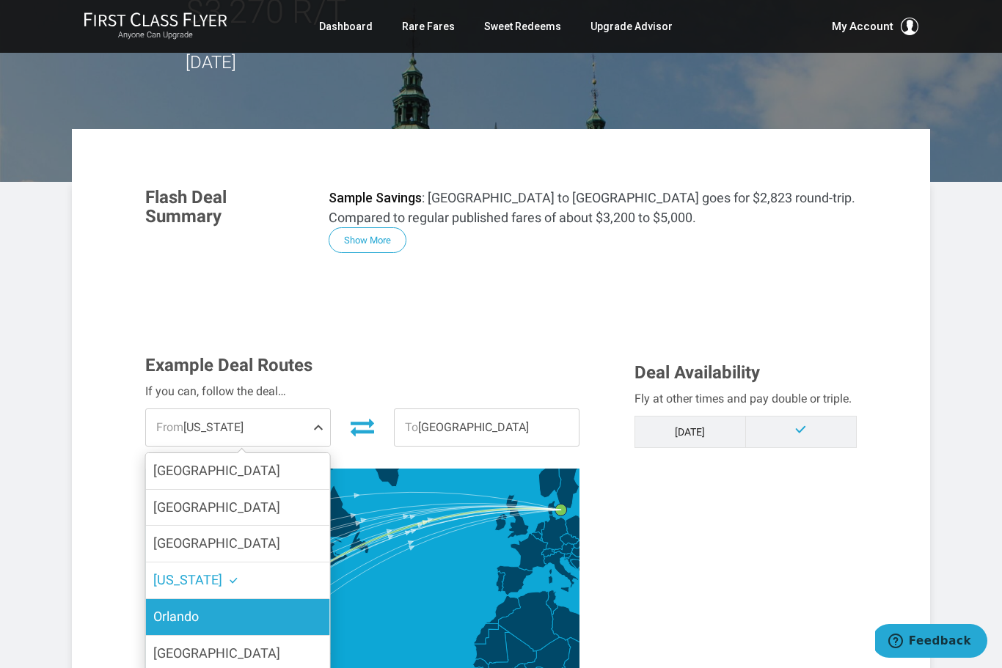
click at [284, 599] on label "Orlando" at bounding box center [238, 617] width 184 height 36
click at [0, 0] on input "Orlando" at bounding box center [0, 0] width 0 height 0
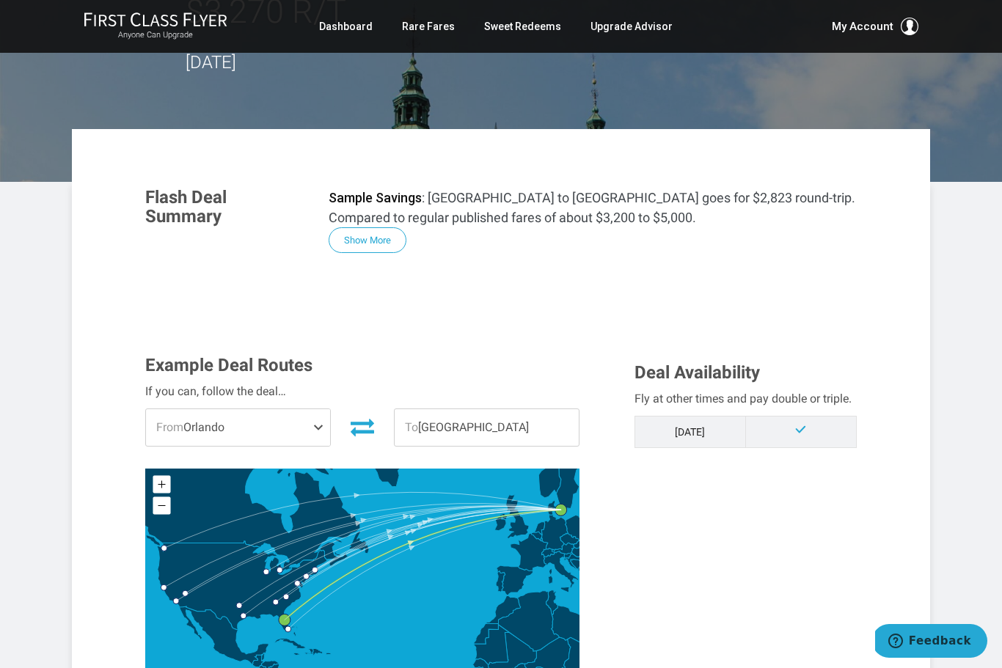
click at [319, 409] on span at bounding box center [321, 427] width 18 height 37
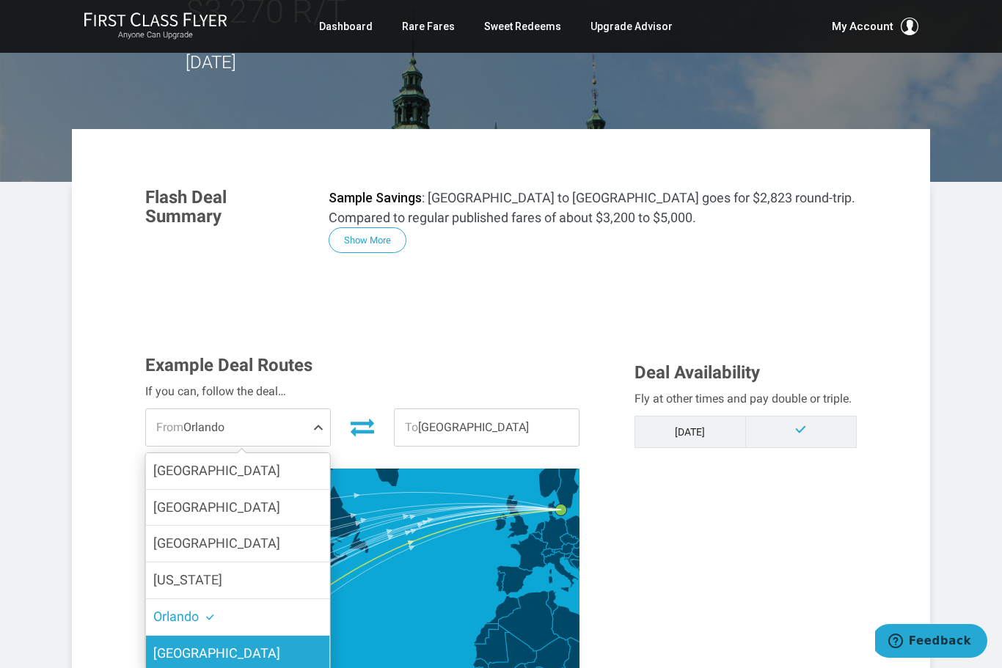
click at [289, 636] on label "Los Angeles" at bounding box center [238, 654] width 184 height 36
click at [0, 0] on input "Los Angeles" at bounding box center [0, 0] width 0 height 0
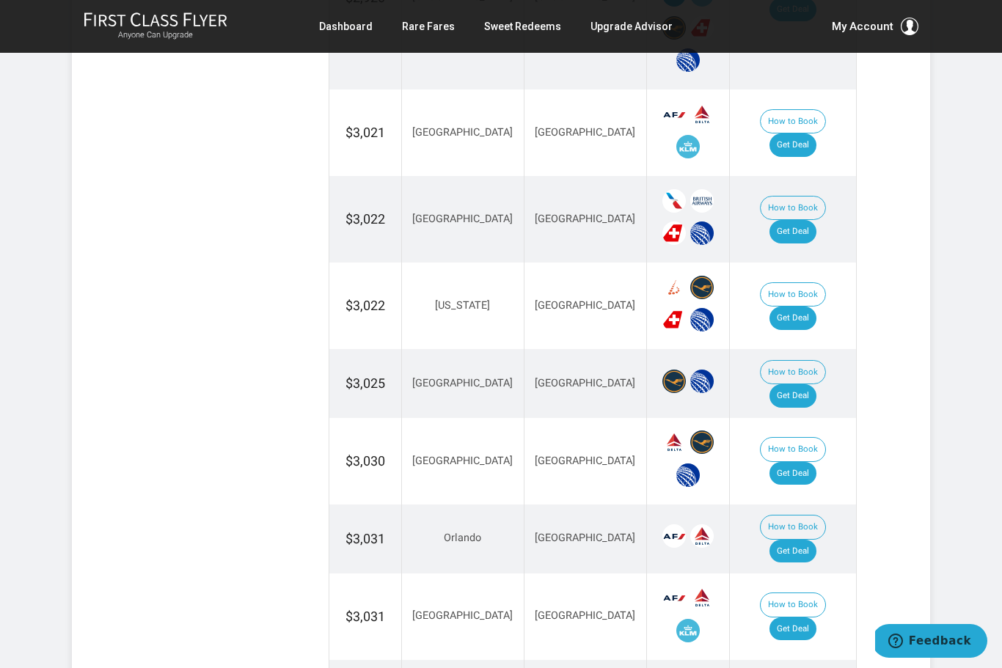
scroll to position [1113, 0]
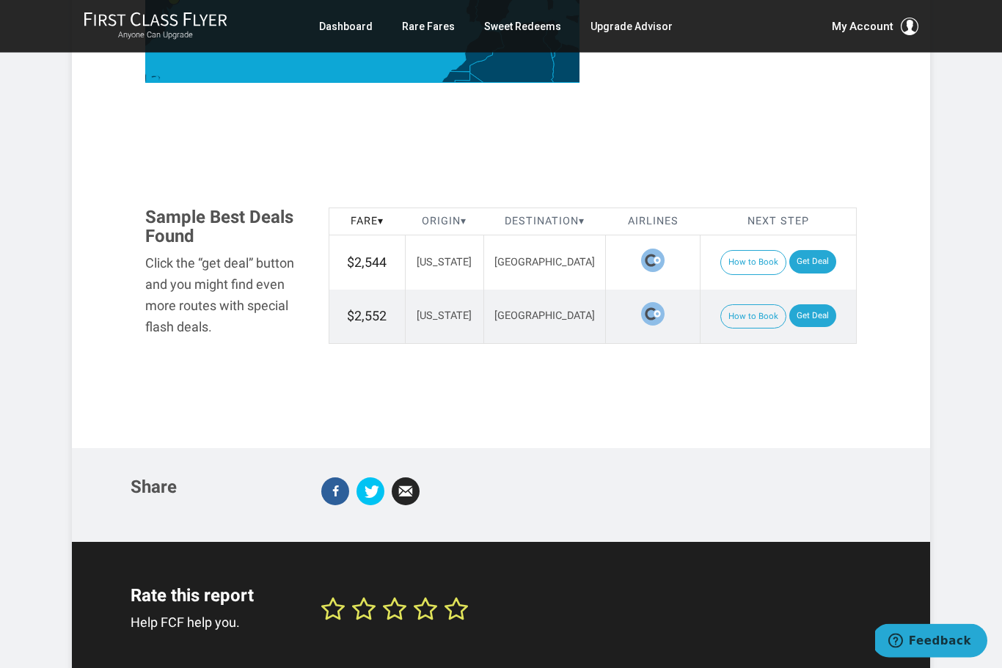
scroll to position [830, 0]
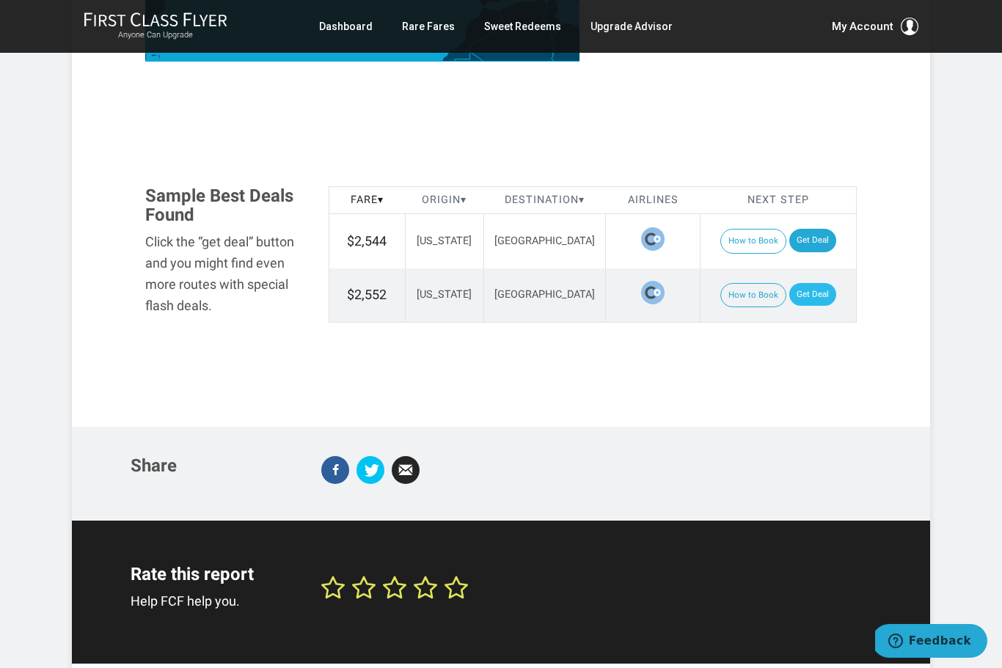
click at [806, 283] on link "Get Deal" at bounding box center [812, 294] width 47 height 23
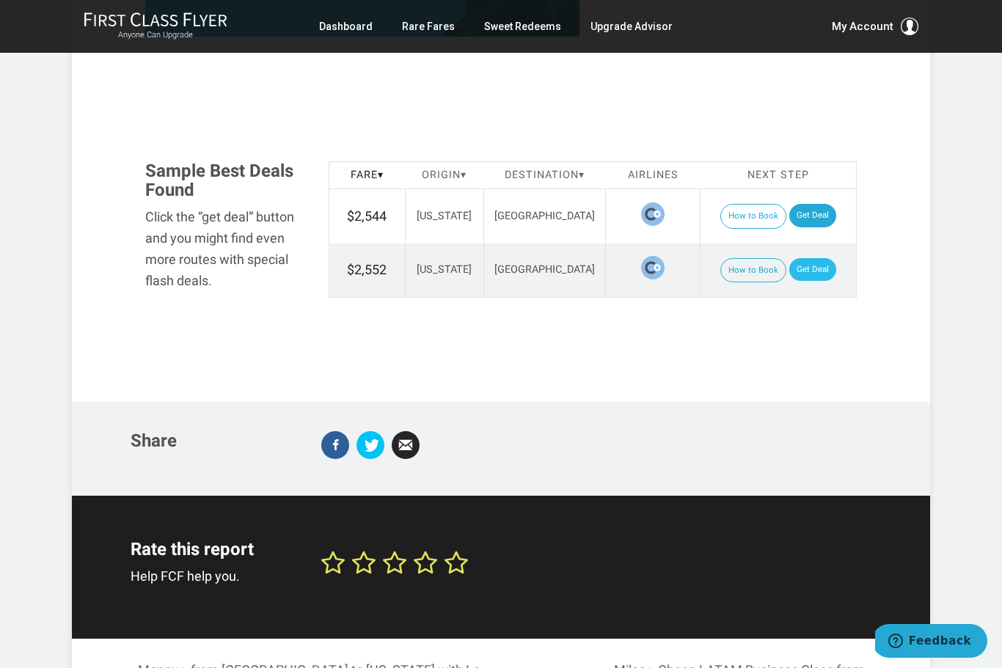
click at [798, 258] on link "Get Deal" at bounding box center [812, 269] width 47 height 23
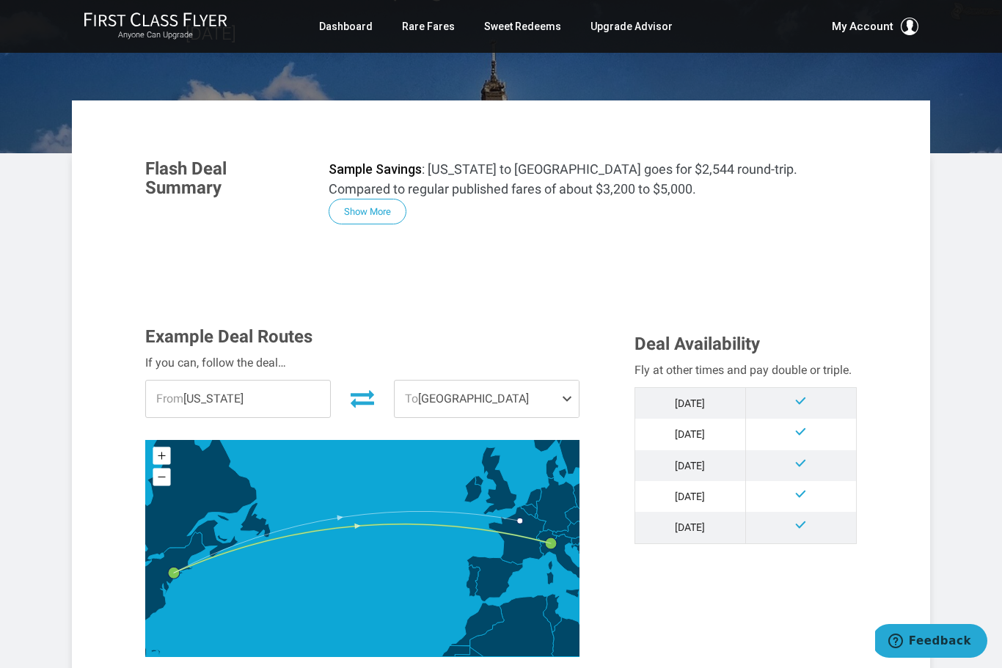
scroll to position [239, 0]
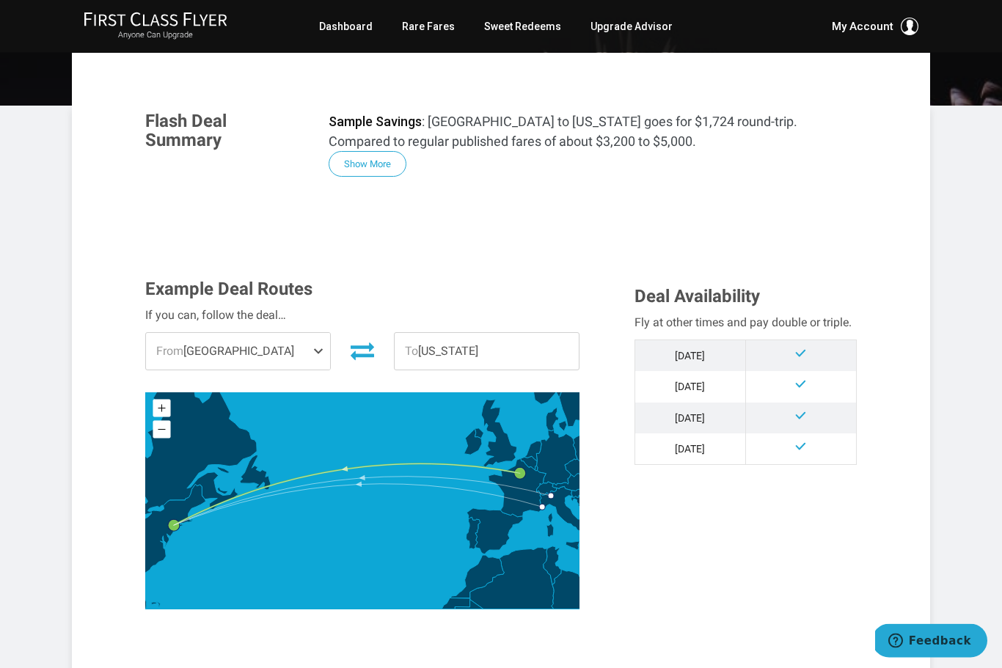
scroll to position [243, 0]
click at [362, 352] on icon at bounding box center [362, 350] width 23 height 23
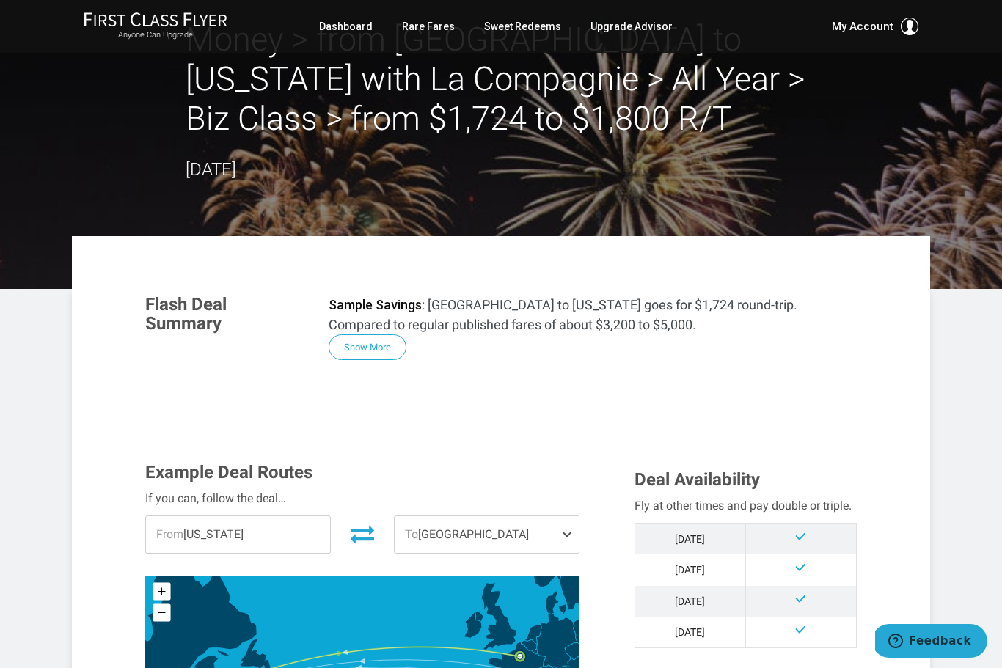
scroll to position [0, 0]
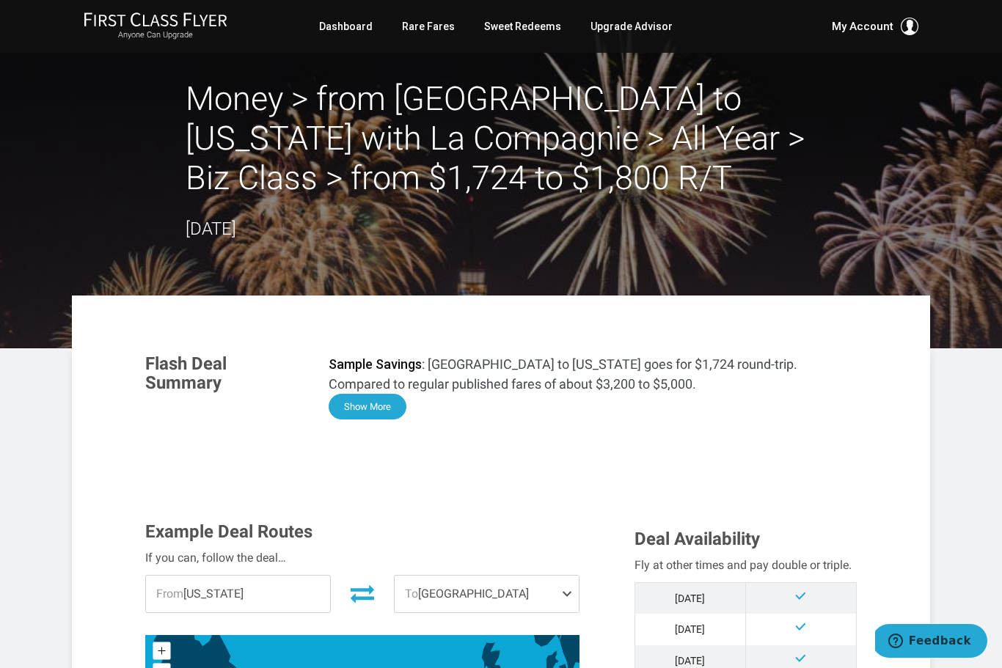
click at [381, 411] on button "Show More" at bounding box center [368, 407] width 78 height 26
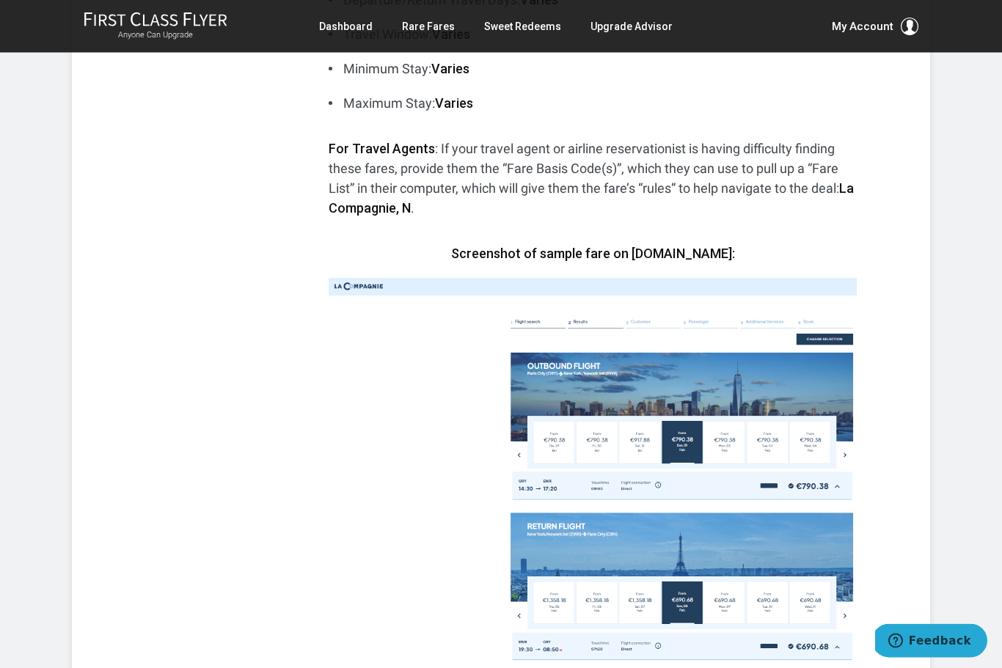
scroll to position [601, 0]
